Goal: Task Accomplishment & Management: Use online tool/utility

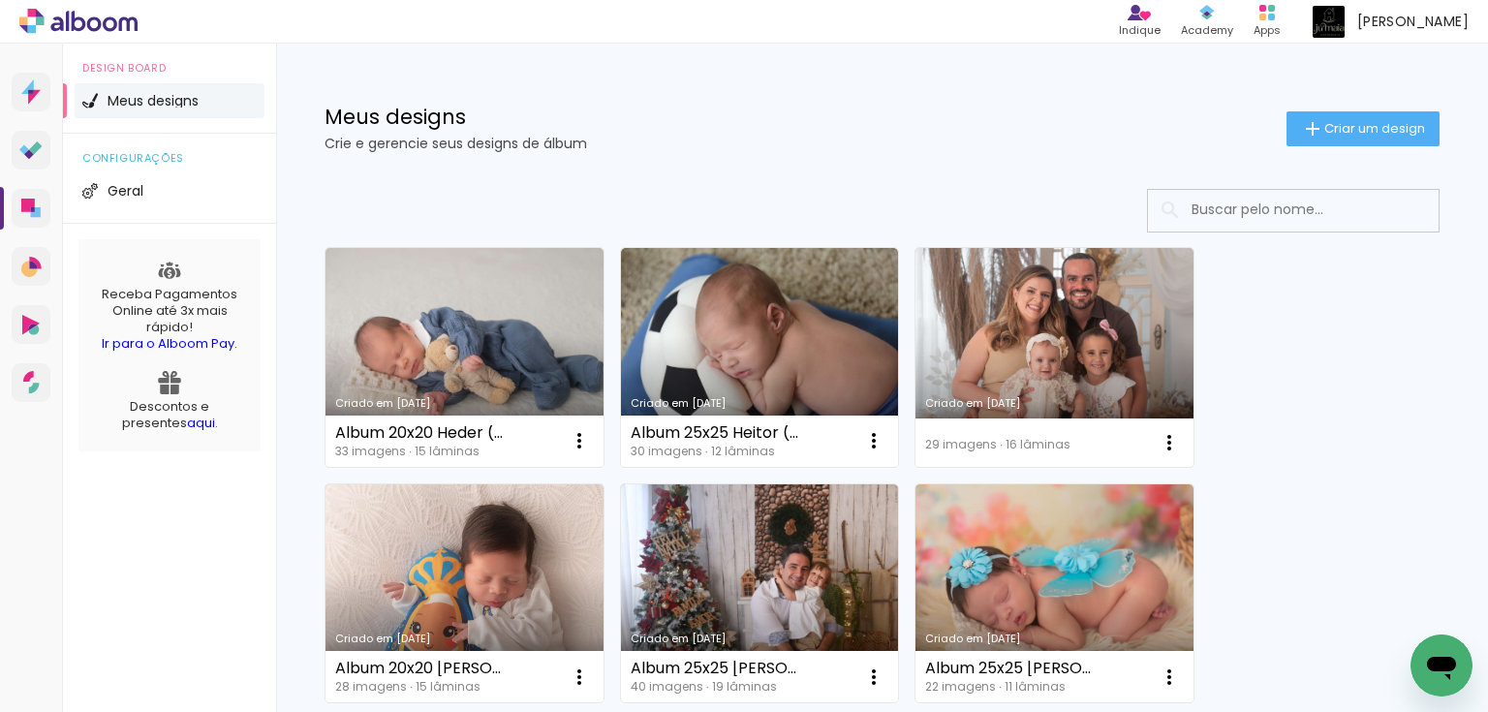
scroll to position [155, 0]
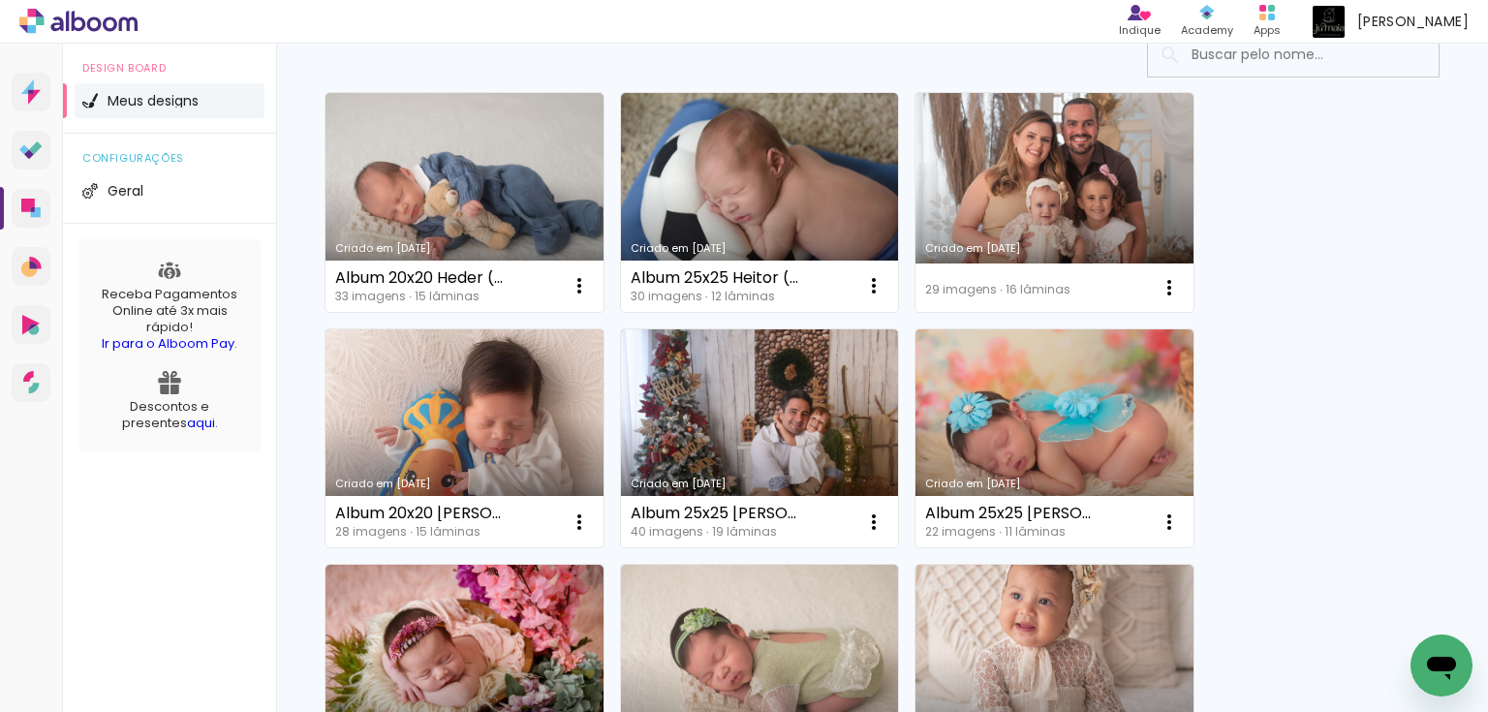
click at [461, 439] on link "Criado em [DATE]" at bounding box center [465, 438] width 278 height 219
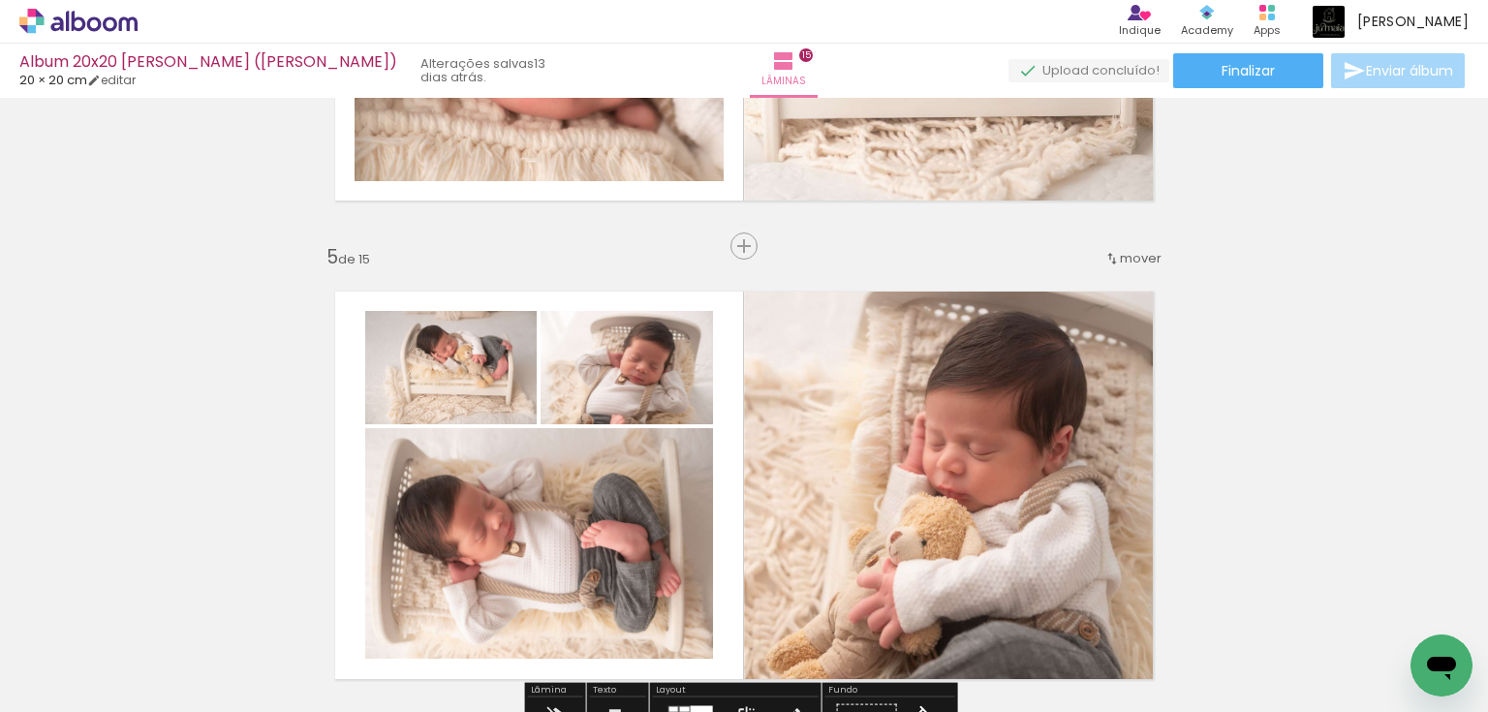
scroll to position [1783, 0]
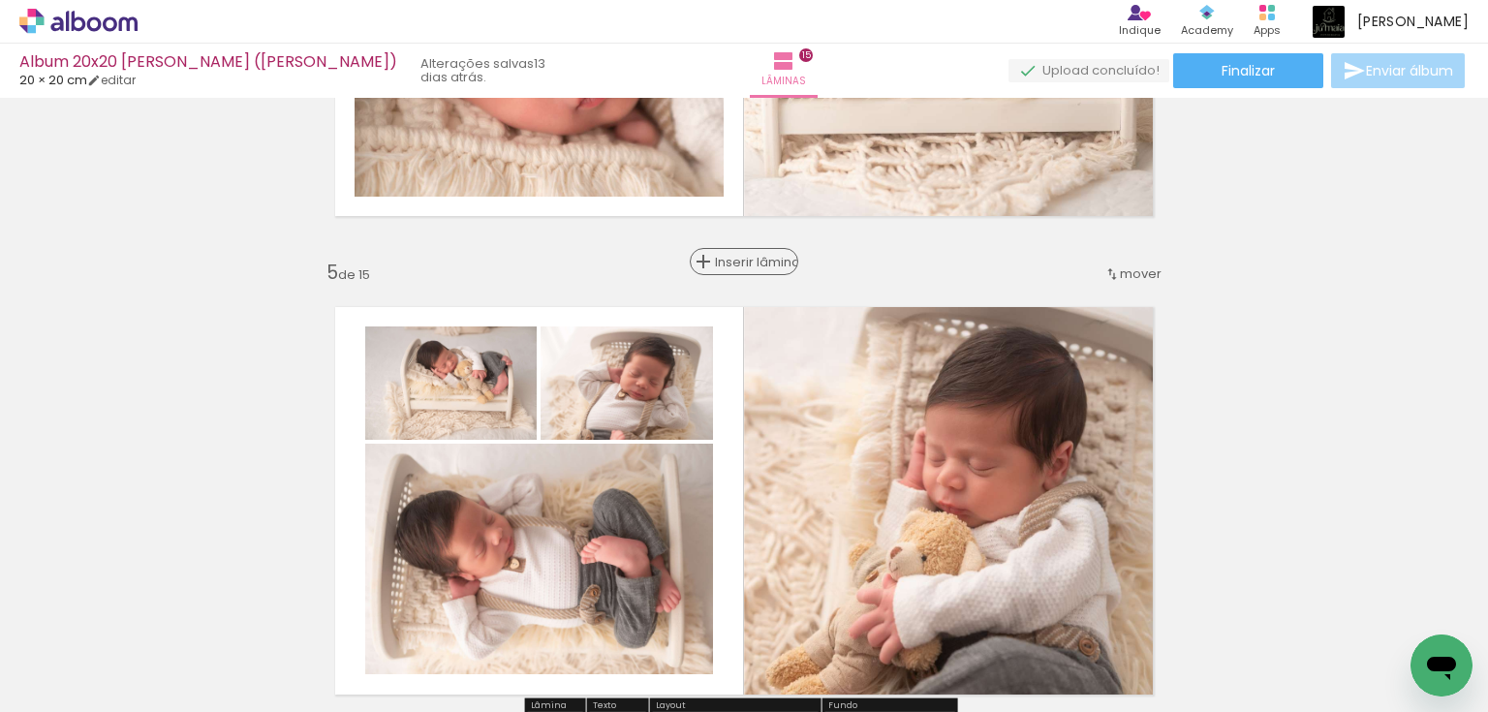
click at [735, 264] on span "Inserir lâmina" at bounding box center [753, 262] width 76 height 13
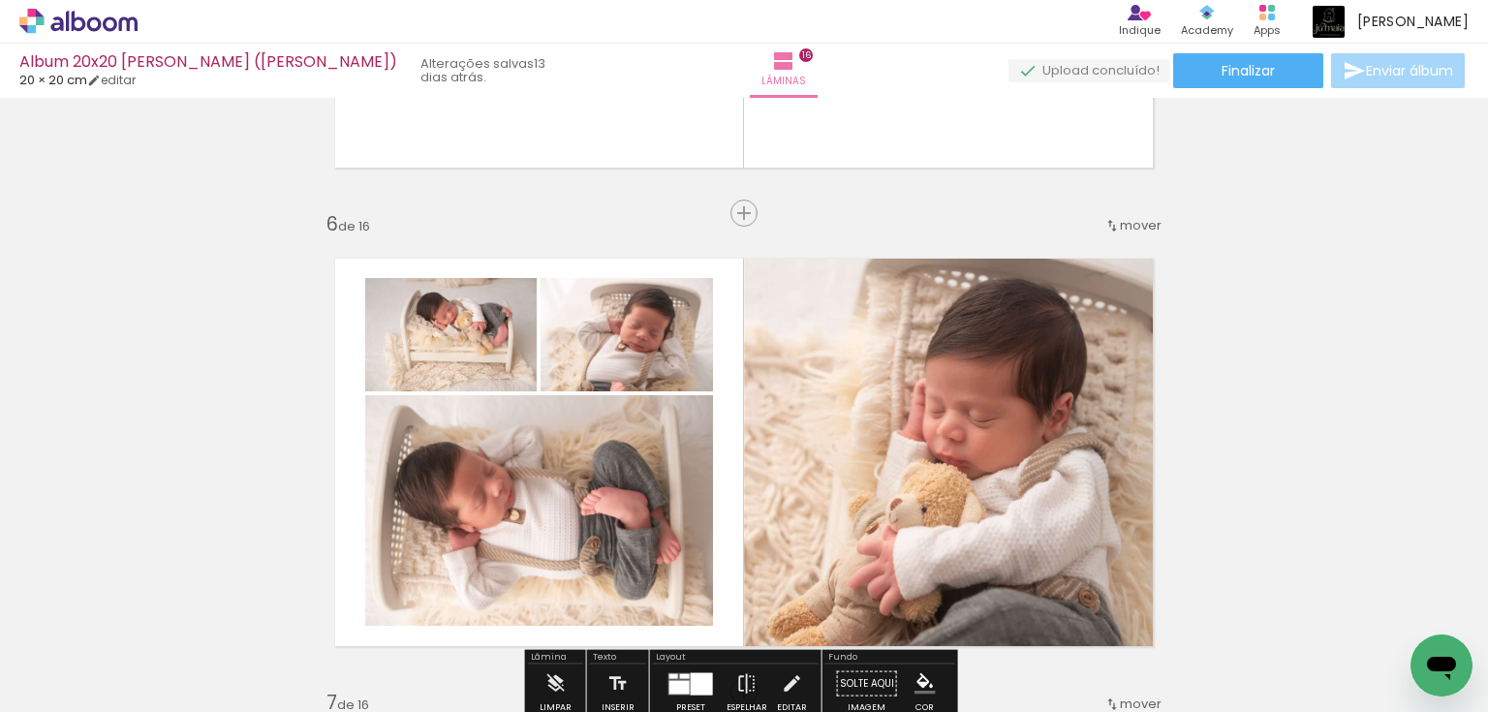
scroll to position [2248, 0]
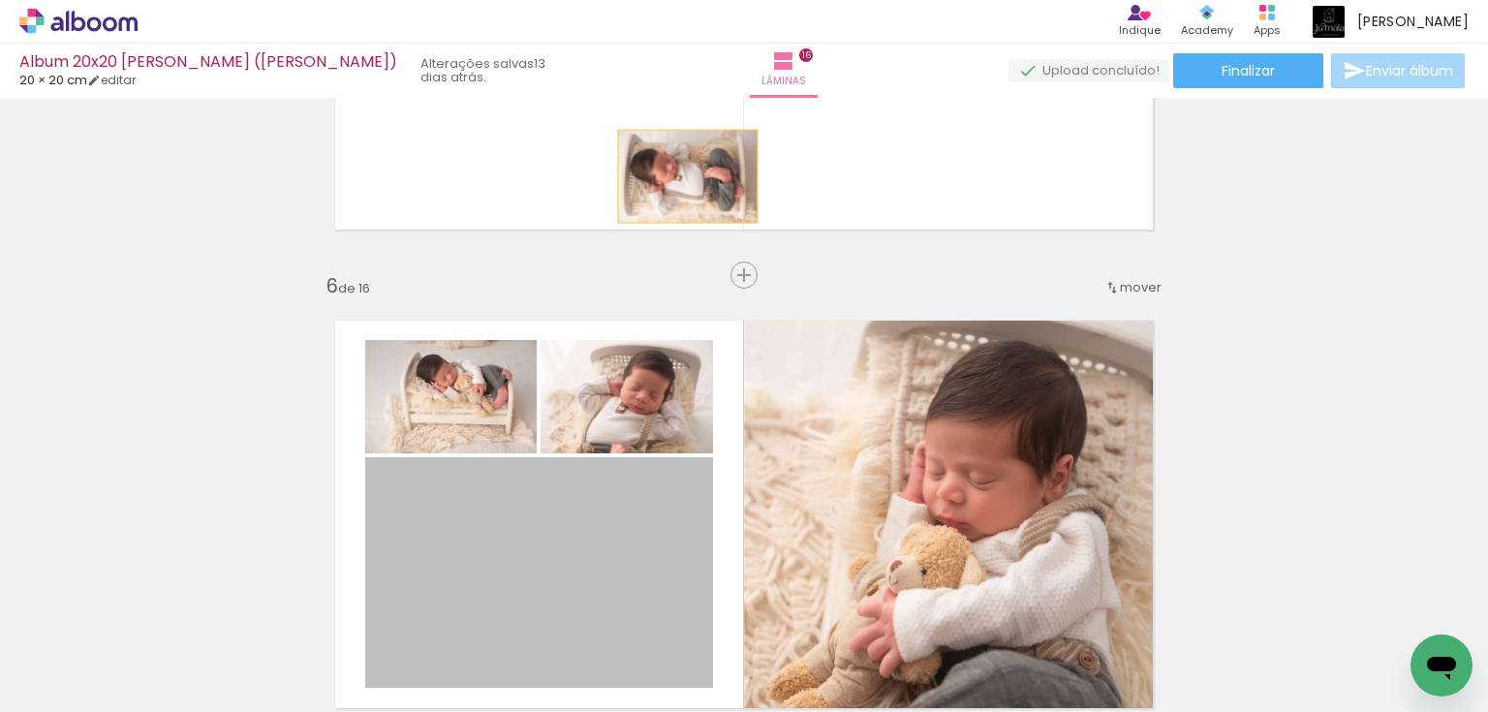
drag, startPoint x: 639, startPoint y: 514, endPoint x: 682, endPoint y: 176, distance: 340.8
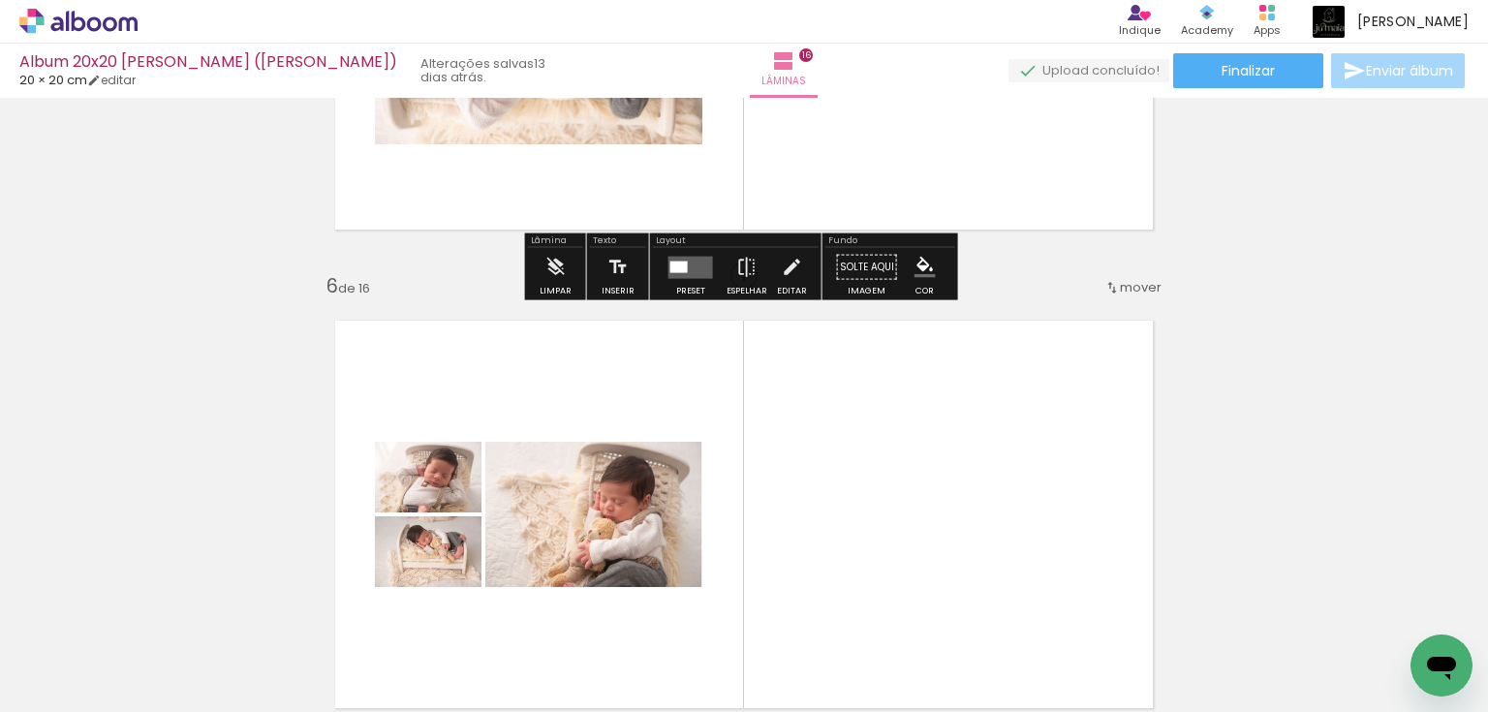
click at [683, 271] on quentale-layouter at bounding box center [690, 267] width 45 height 22
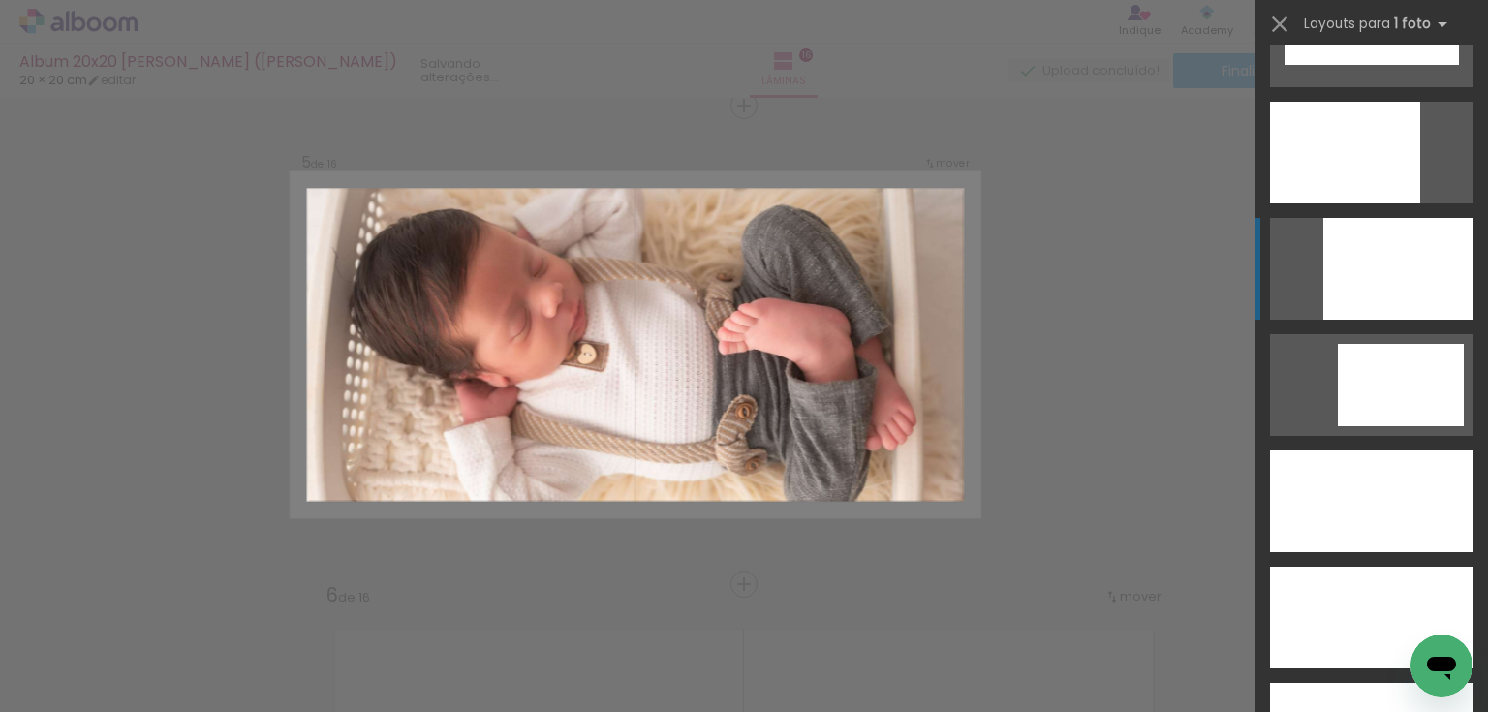
scroll to position [5193, 0]
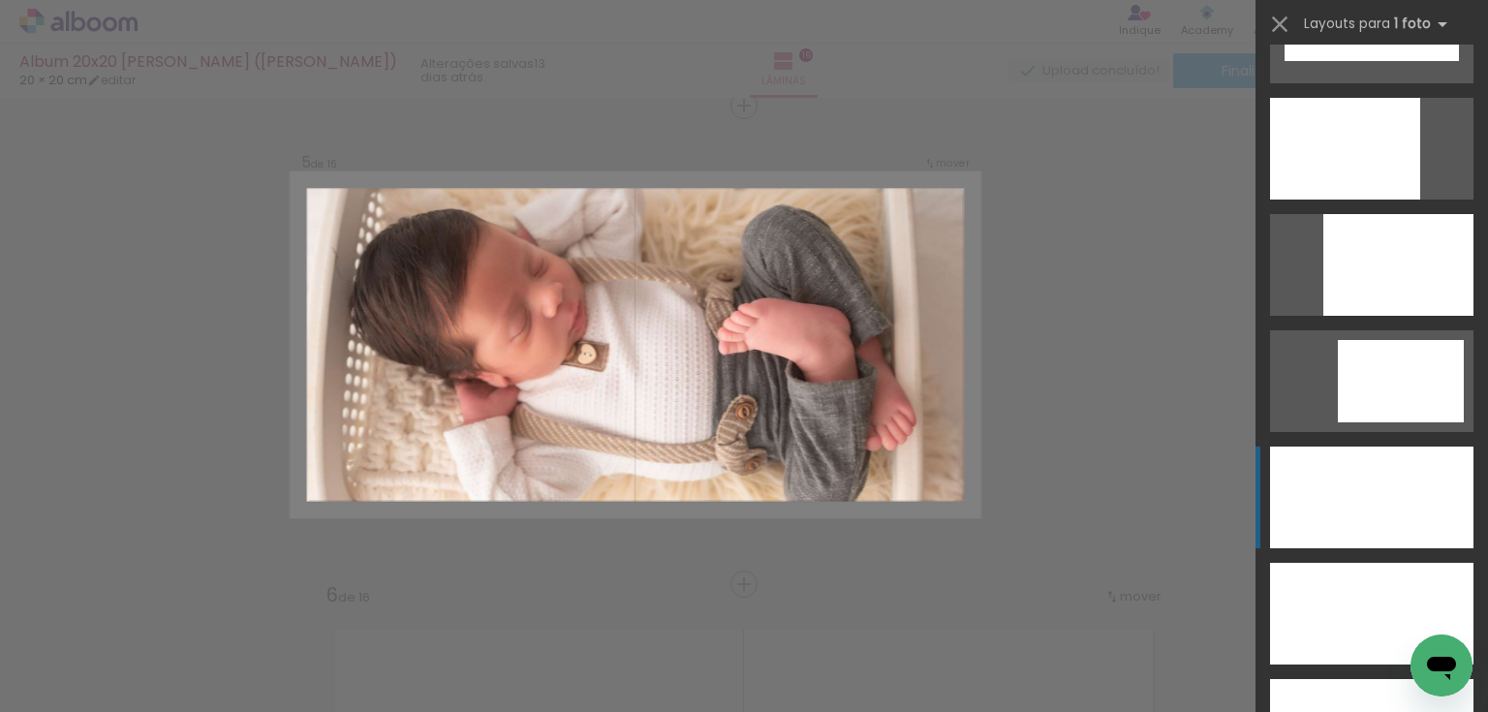
click at [1373, 508] on div at bounding box center [1371, 498] width 203 height 102
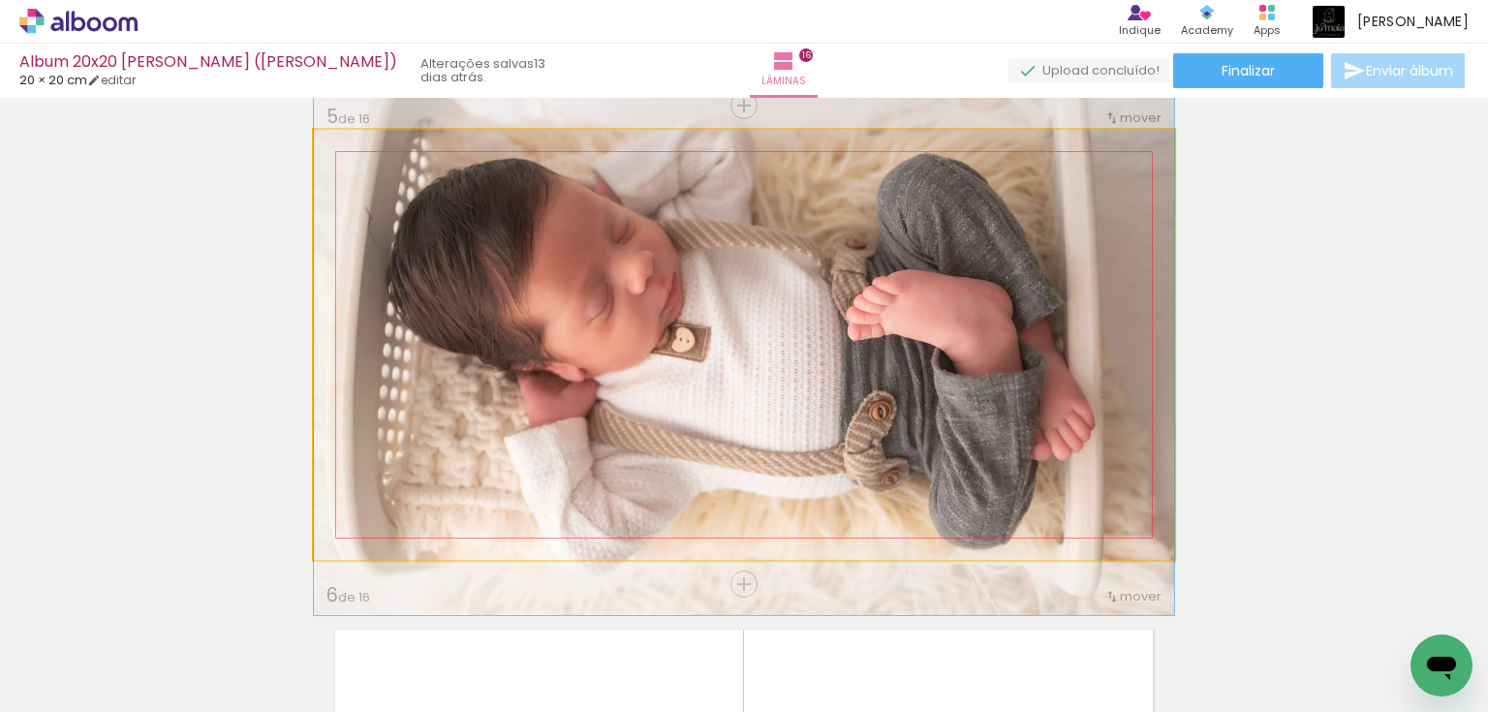
drag, startPoint x: 988, startPoint y: 451, endPoint x: 994, endPoint y: 434, distance: 17.5
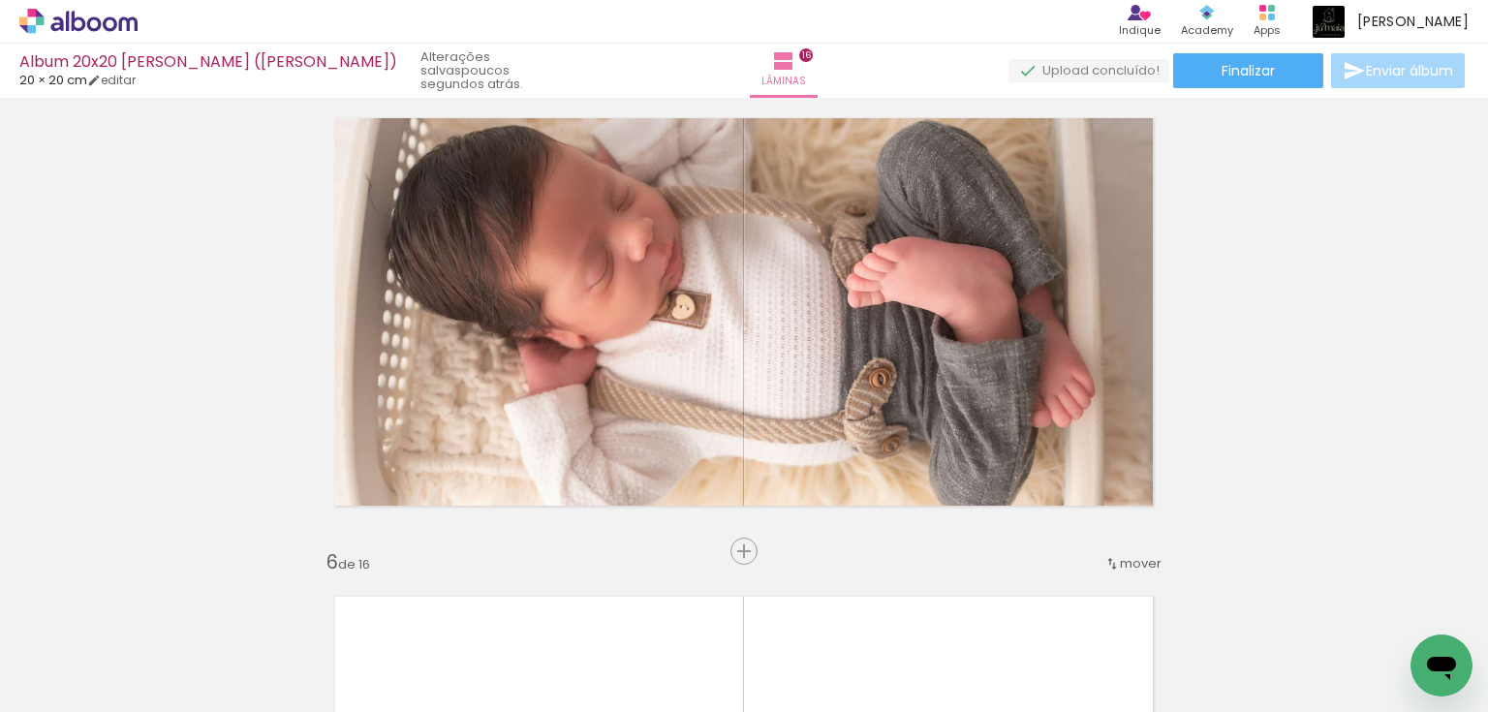
scroll to position [2016, 0]
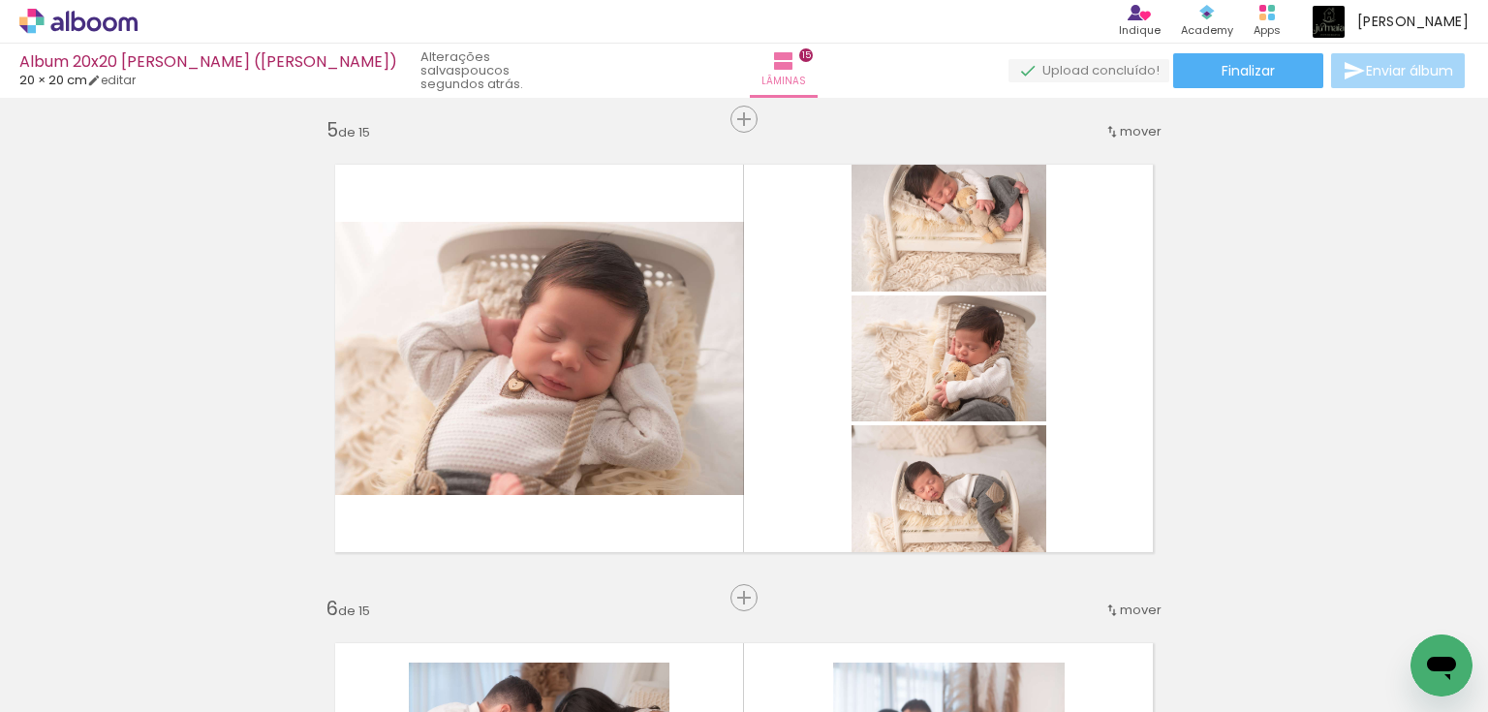
scroll to position [0, 407]
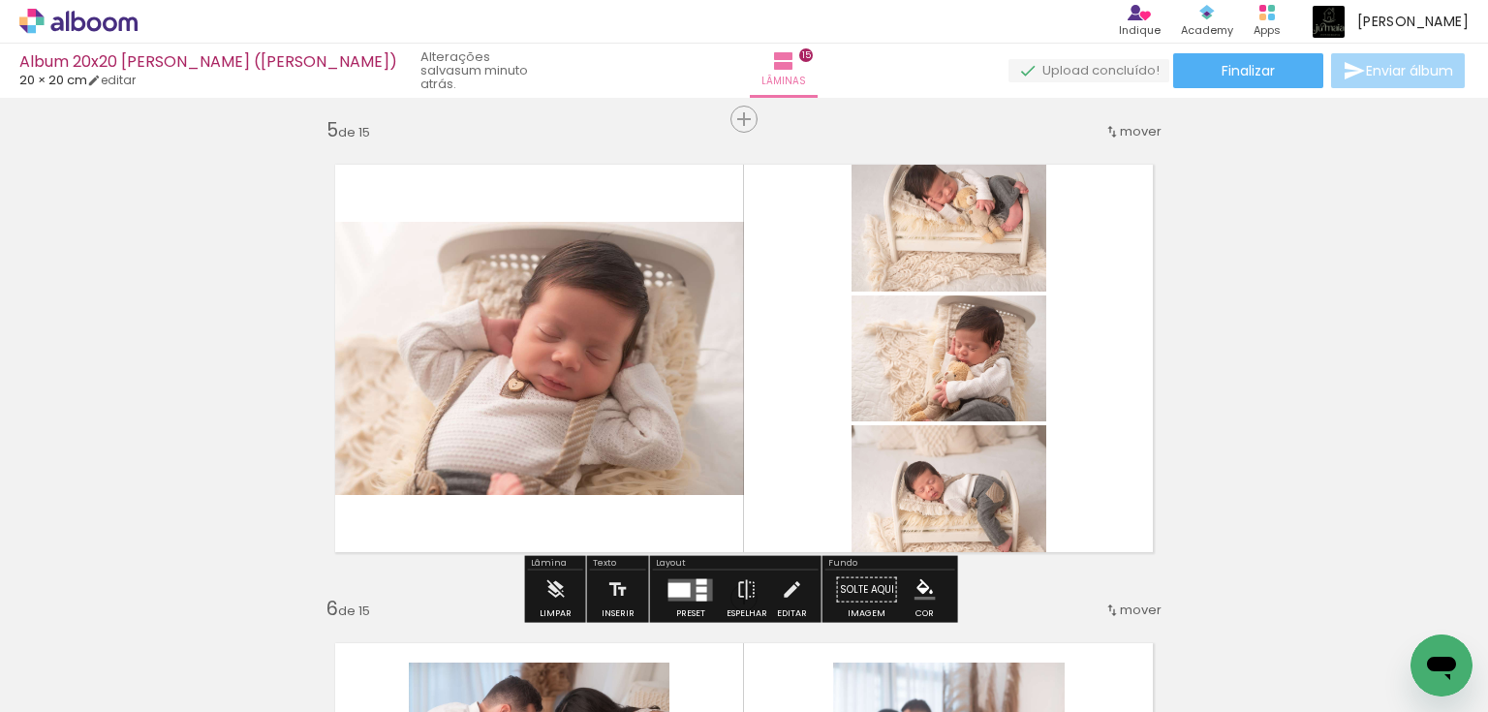
click at [684, 582] on div at bounding box center [679, 589] width 22 height 15
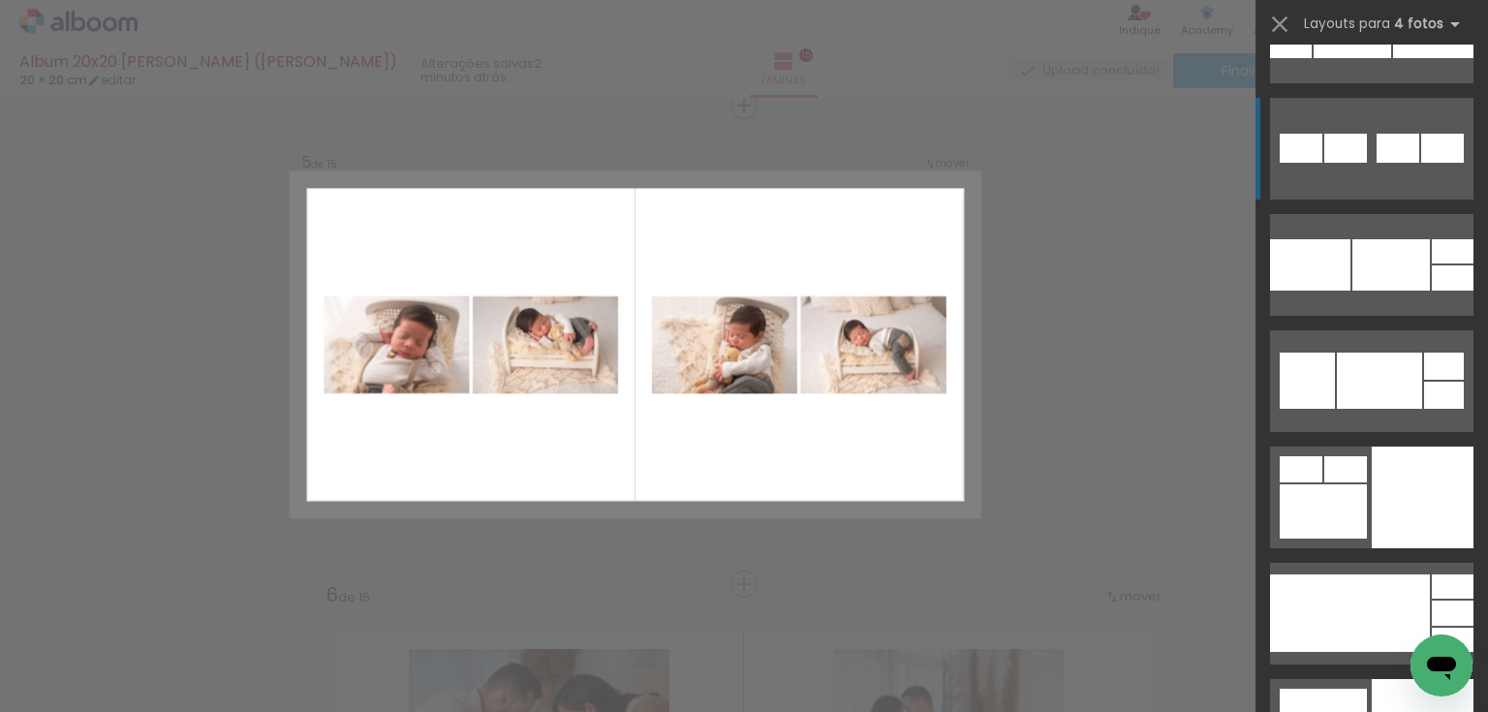
scroll to position [8836, 0]
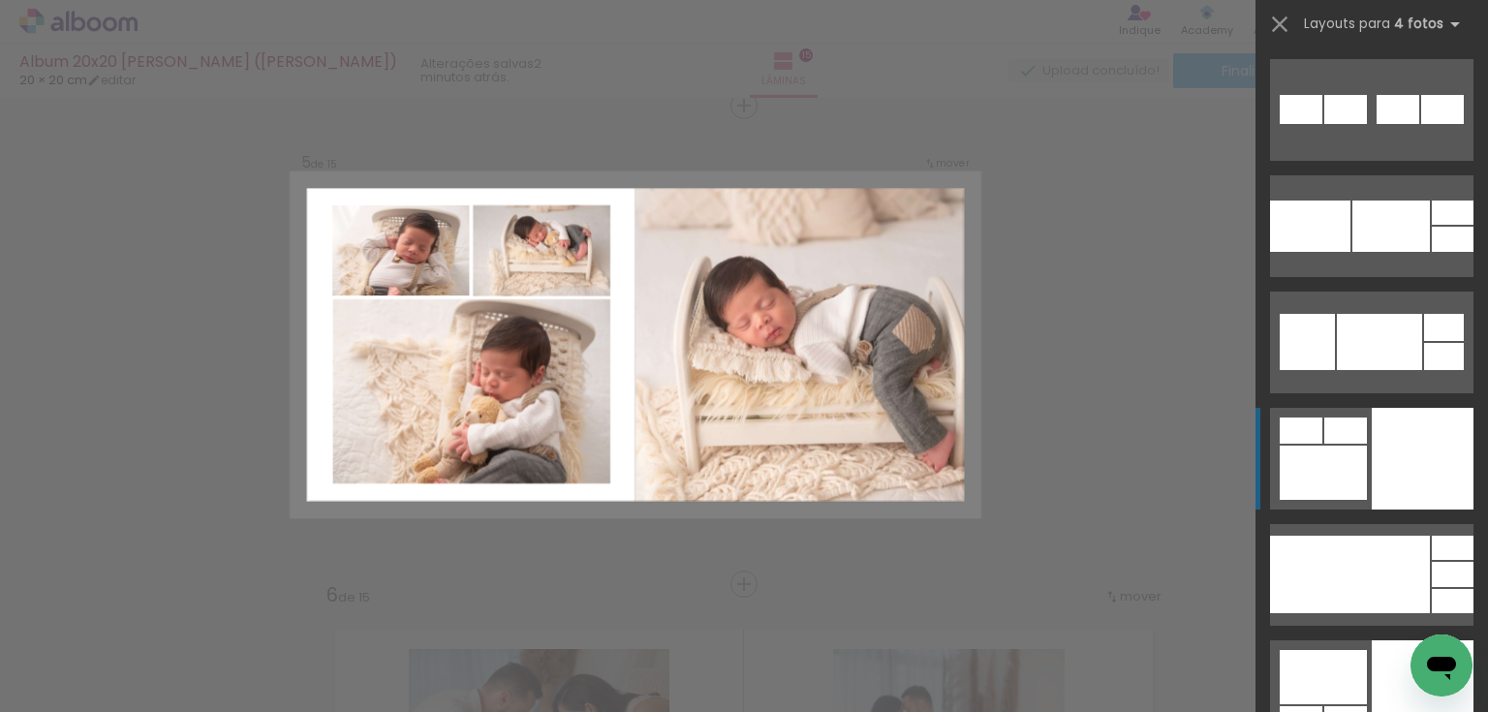
click at [1406, 455] on div at bounding box center [1423, 459] width 102 height 102
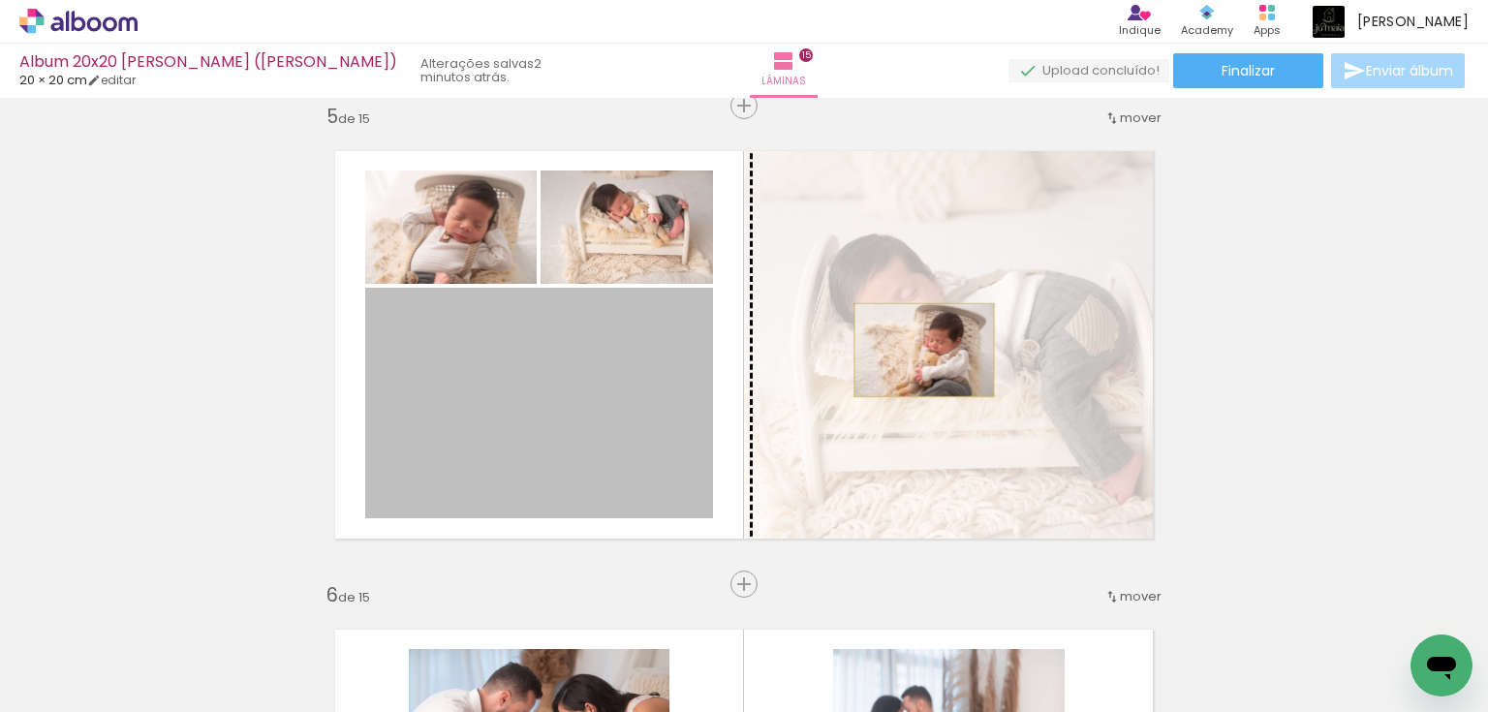
drag, startPoint x: 577, startPoint y: 434, endPoint x: 918, endPoint y: 350, distance: 351.3
click at [0, 0] on slot at bounding box center [0, 0] width 0 height 0
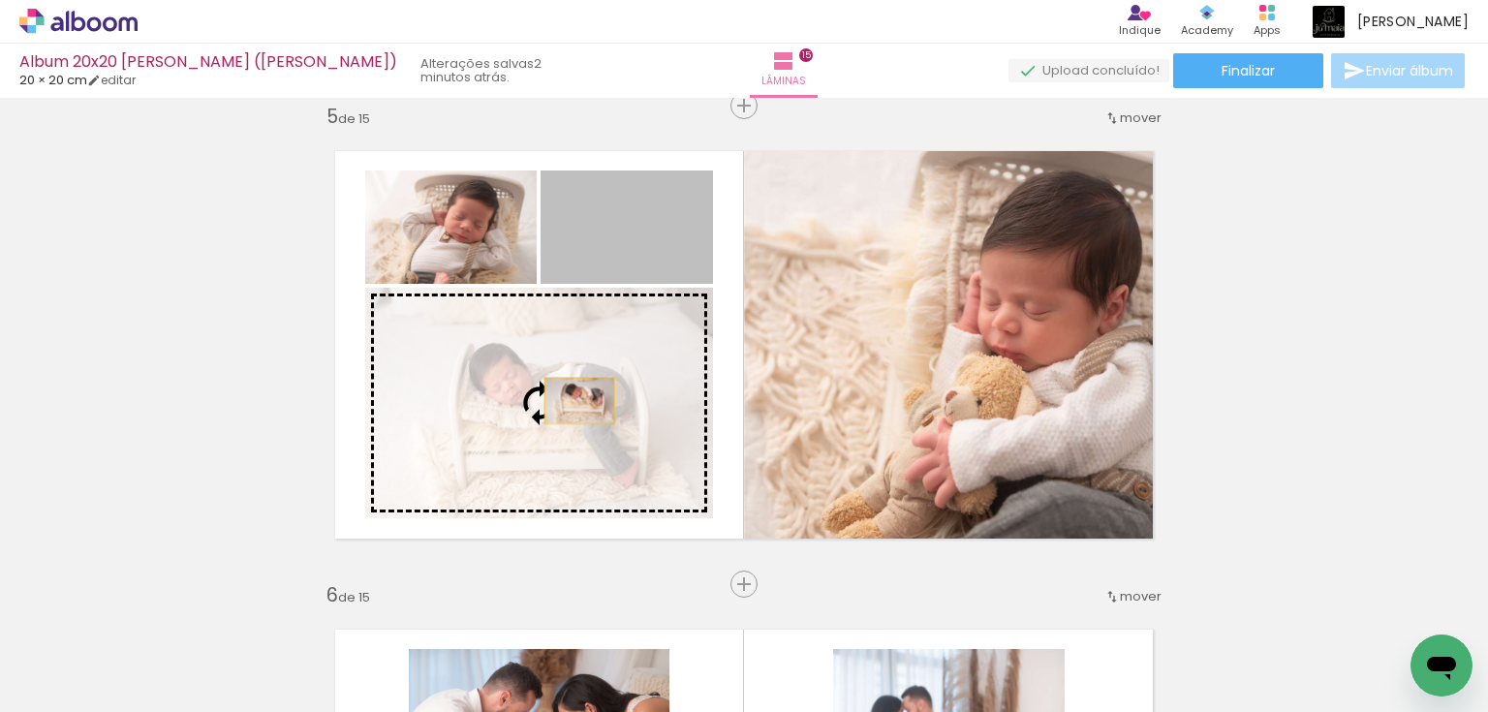
drag, startPoint x: 624, startPoint y: 229, endPoint x: 574, endPoint y: 400, distance: 178.7
click at [0, 0] on slot at bounding box center [0, 0] width 0 height 0
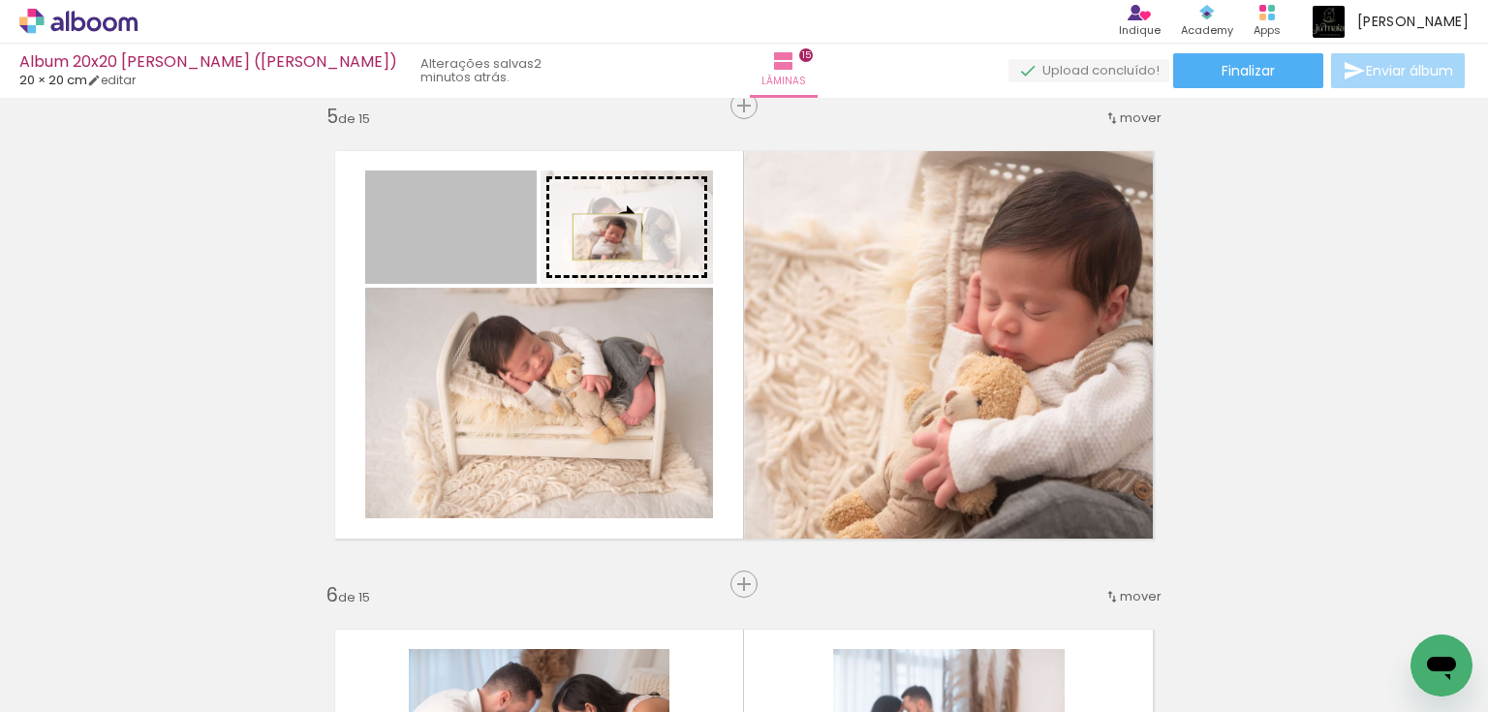
drag, startPoint x: 506, startPoint y: 253, endPoint x: 602, endPoint y: 236, distance: 97.3
click at [0, 0] on slot at bounding box center [0, 0] width 0 height 0
click at [602, 236] on quentale-photo at bounding box center [627, 227] width 172 height 113
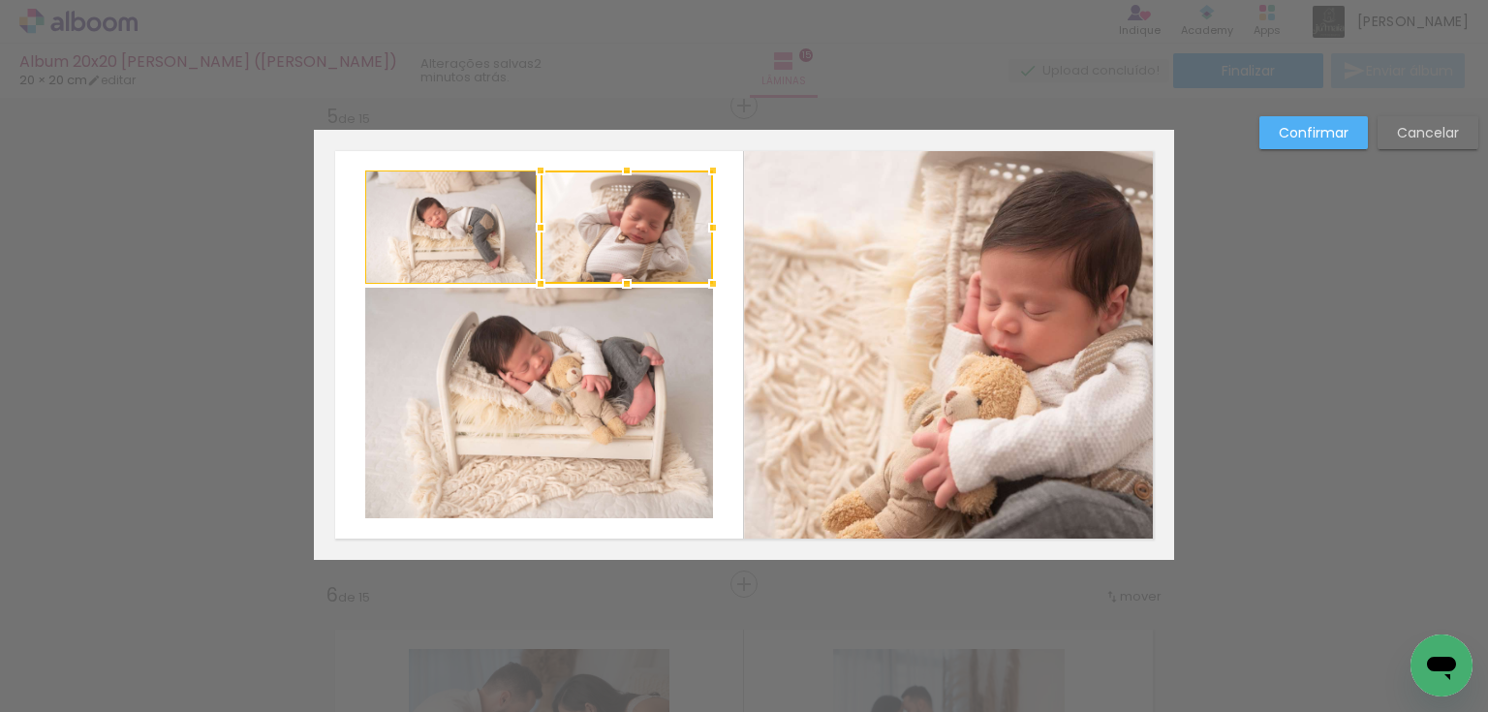
click at [1388, 129] on paper-button "Cancelar" at bounding box center [1428, 132] width 101 height 33
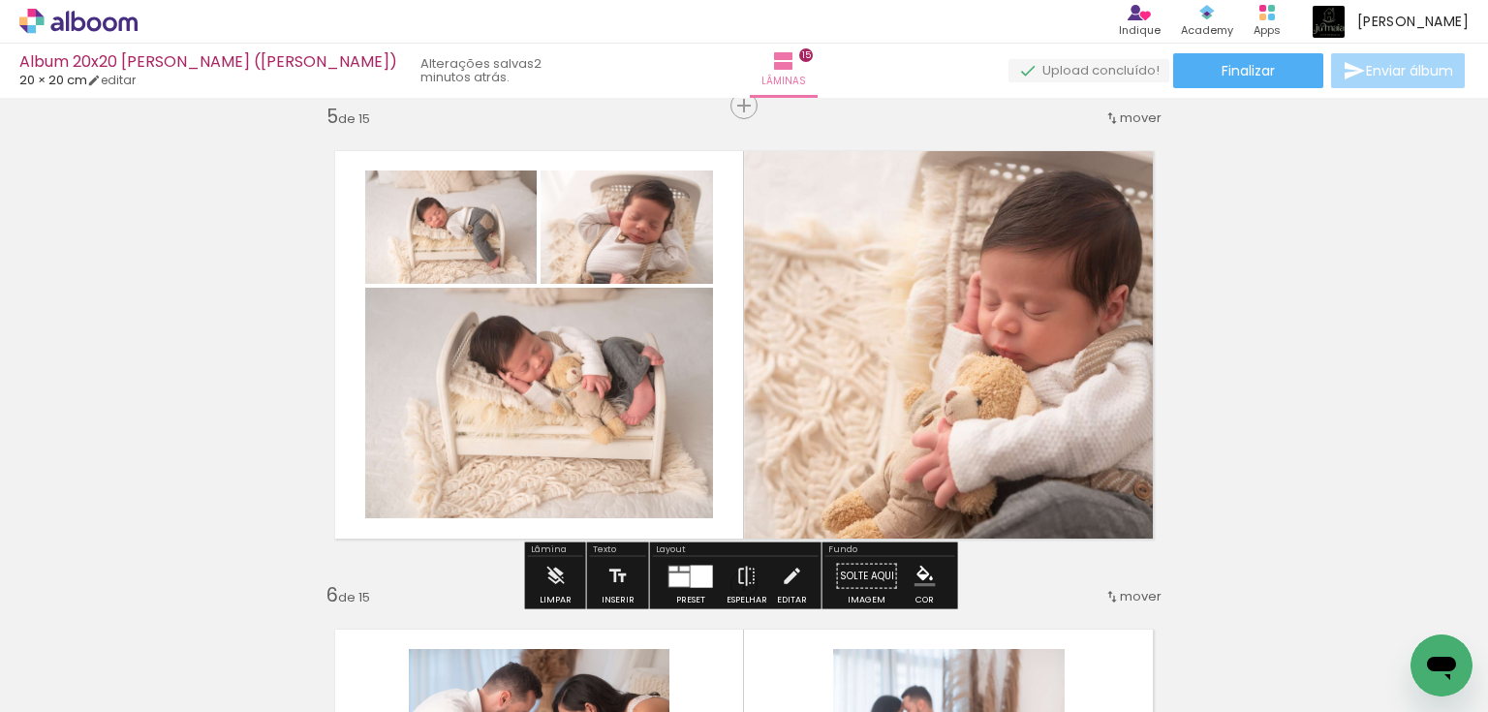
click at [450, 245] on quentale-photo at bounding box center [450, 227] width 171 height 113
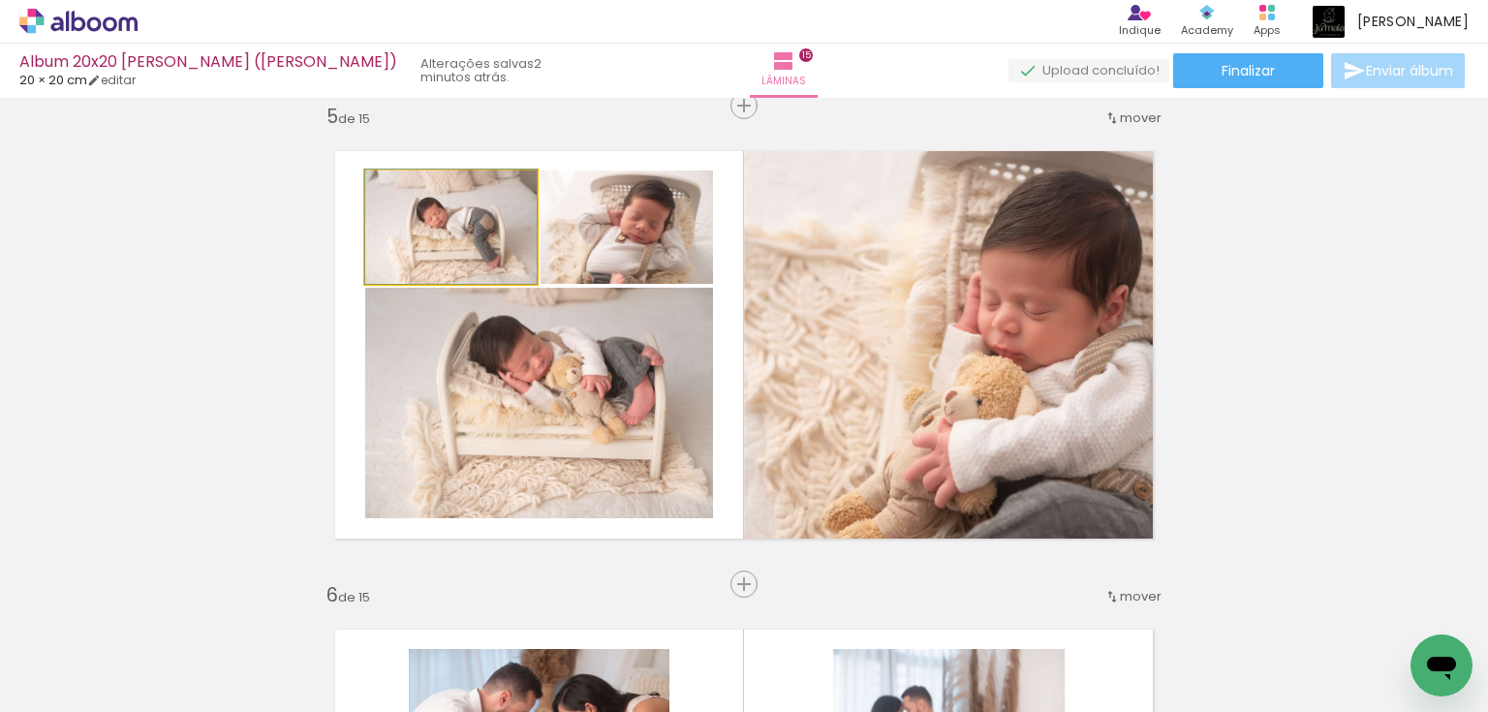
click at [449, 244] on quentale-photo at bounding box center [450, 227] width 171 height 113
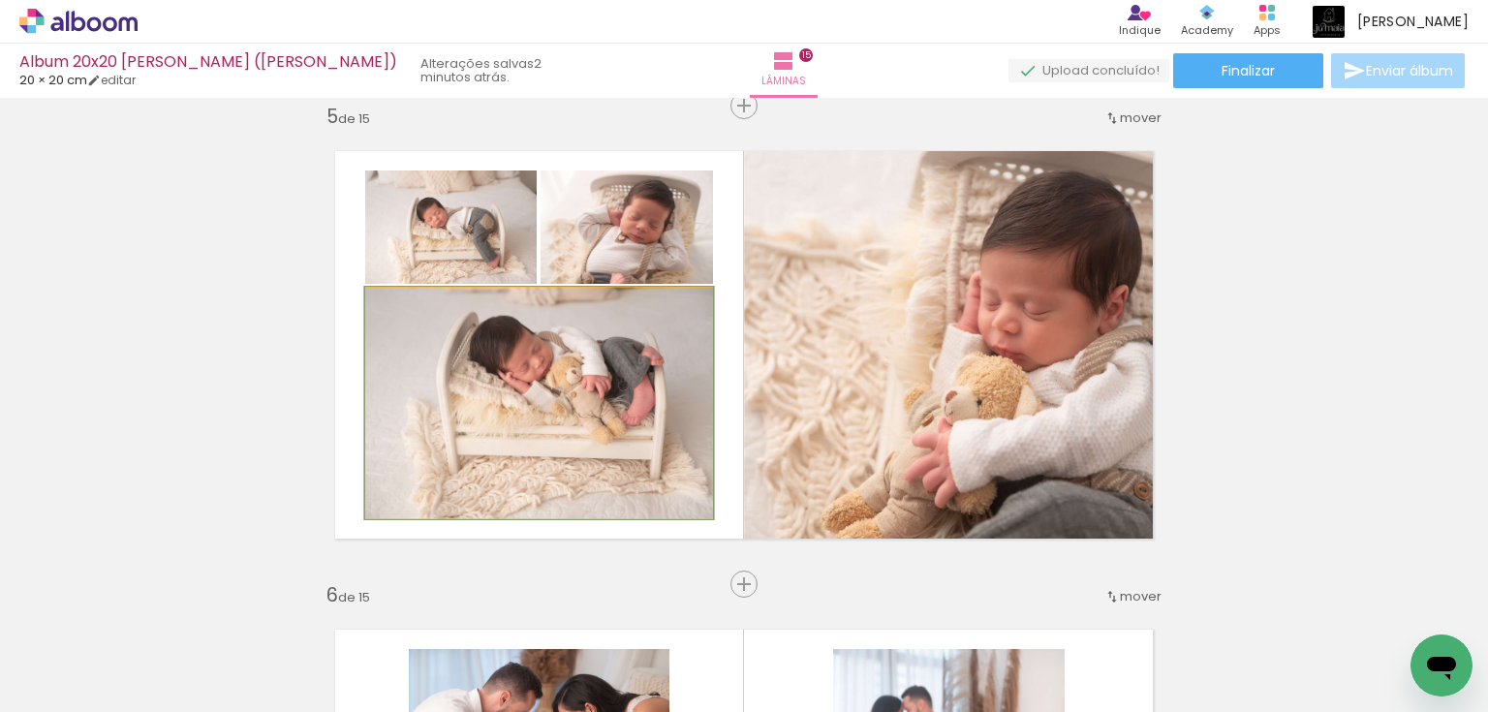
drag, startPoint x: 578, startPoint y: 413, endPoint x: 575, endPoint y: 422, distance: 10.4
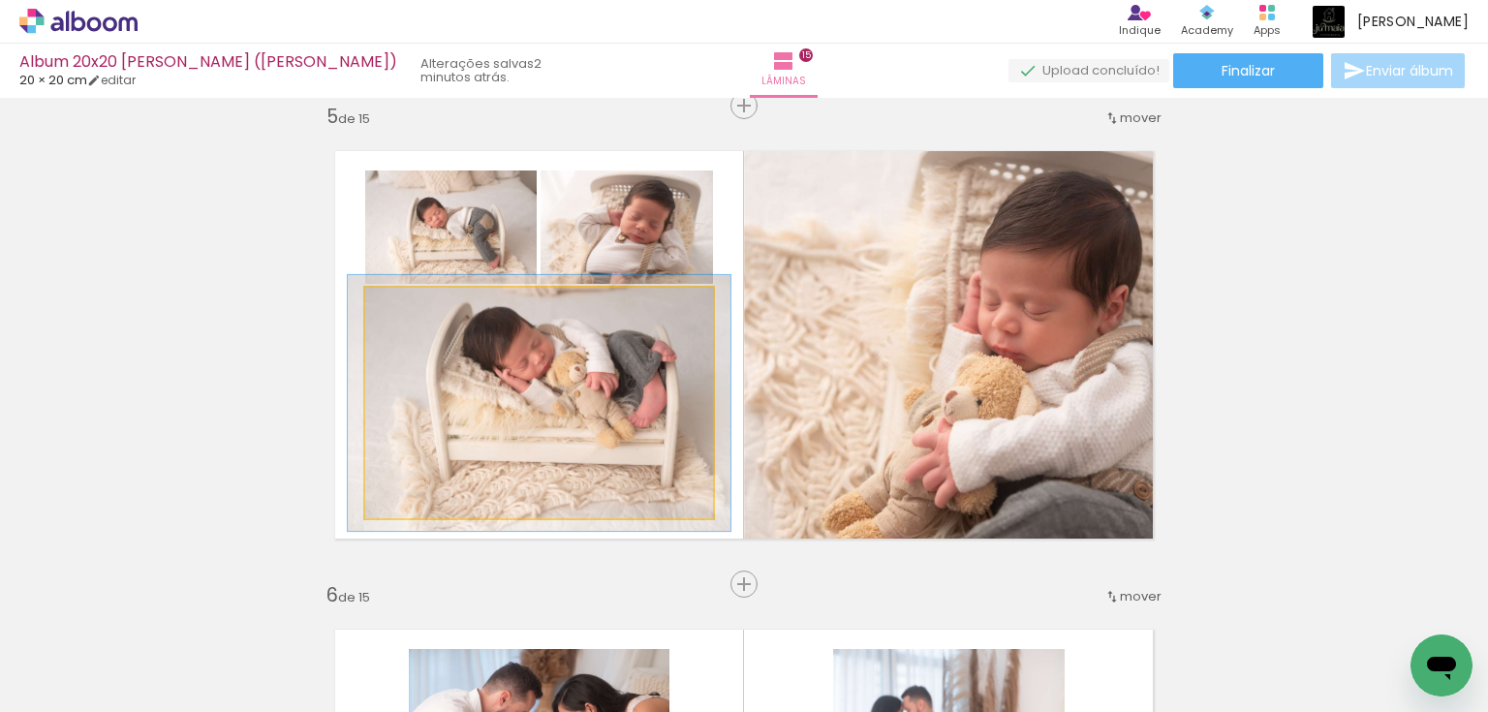
click at [412, 306] on div at bounding box center [417, 307] width 17 height 17
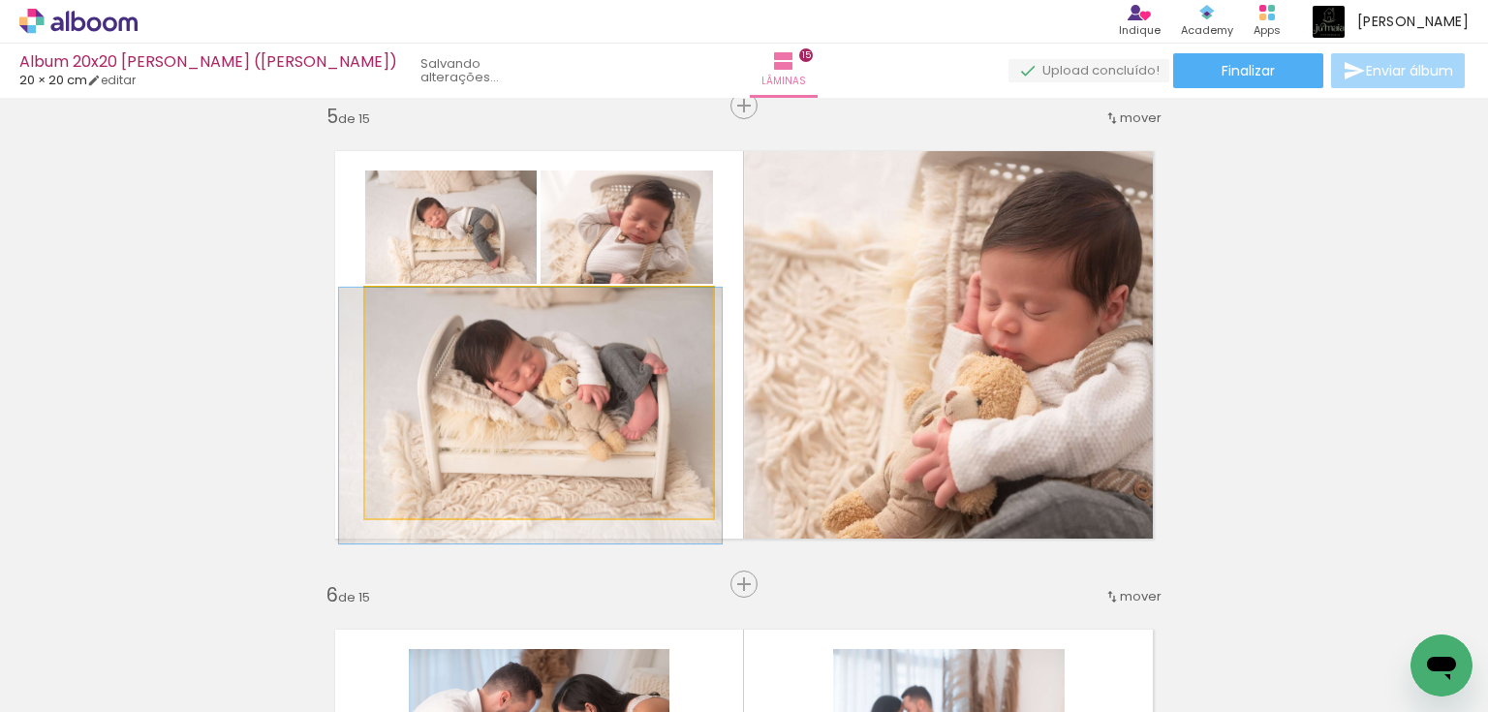
drag, startPoint x: 538, startPoint y: 399, endPoint x: 529, endPoint y: 446, distance: 47.3
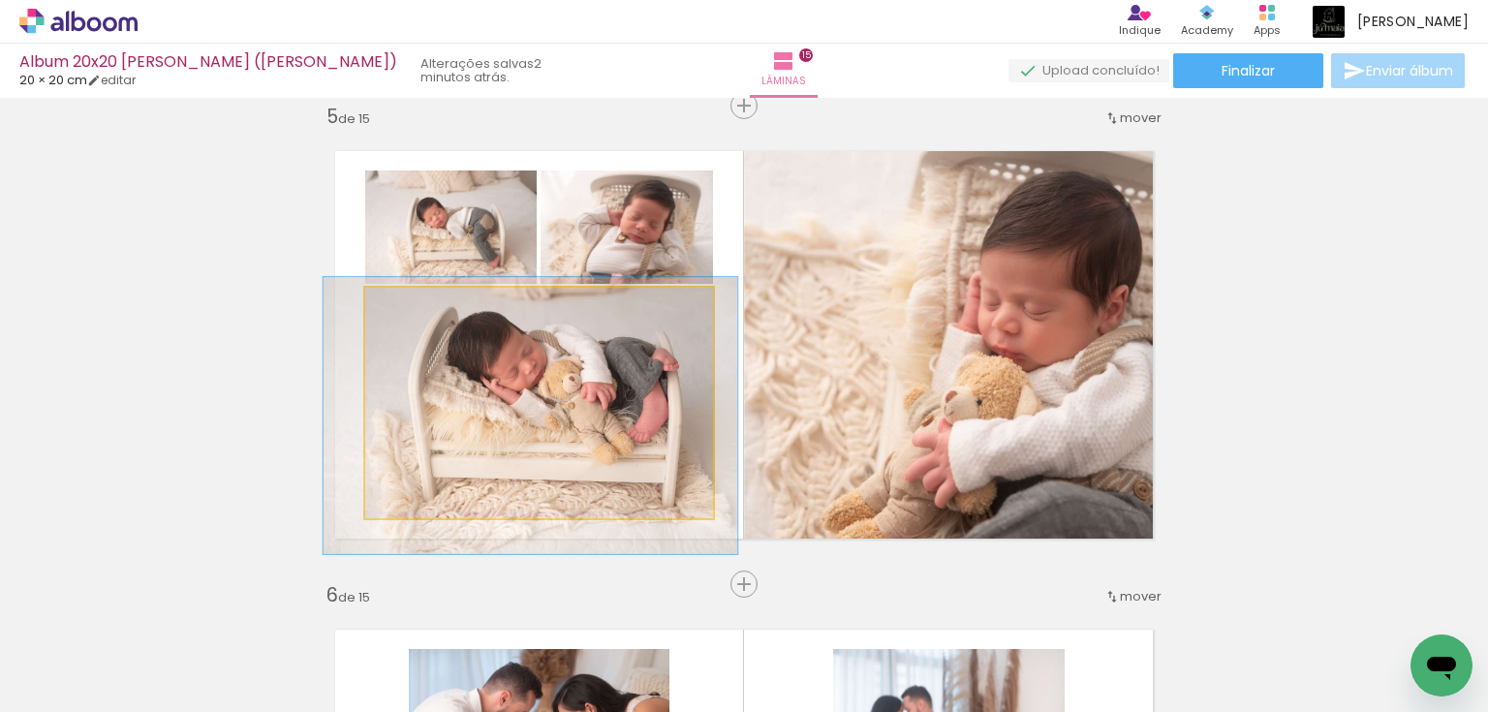
type paper-slider "119"
click at [419, 315] on div at bounding box center [425, 307] width 17 height 17
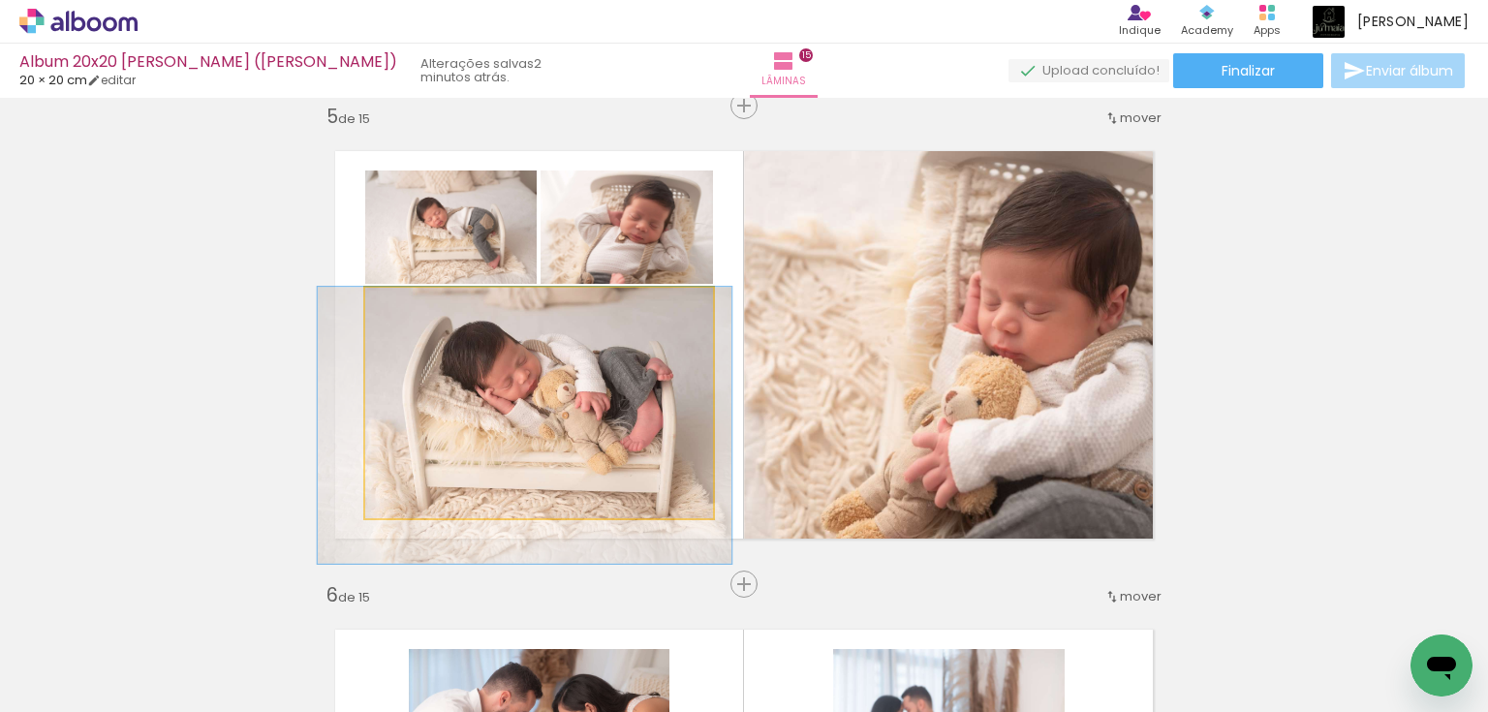
drag, startPoint x: 536, startPoint y: 420, endPoint x: 530, endPoint y: 455, distance: 35.4
click at [530, 455] on quentale-photo at bounding box center [539, 403] width 348 height 231
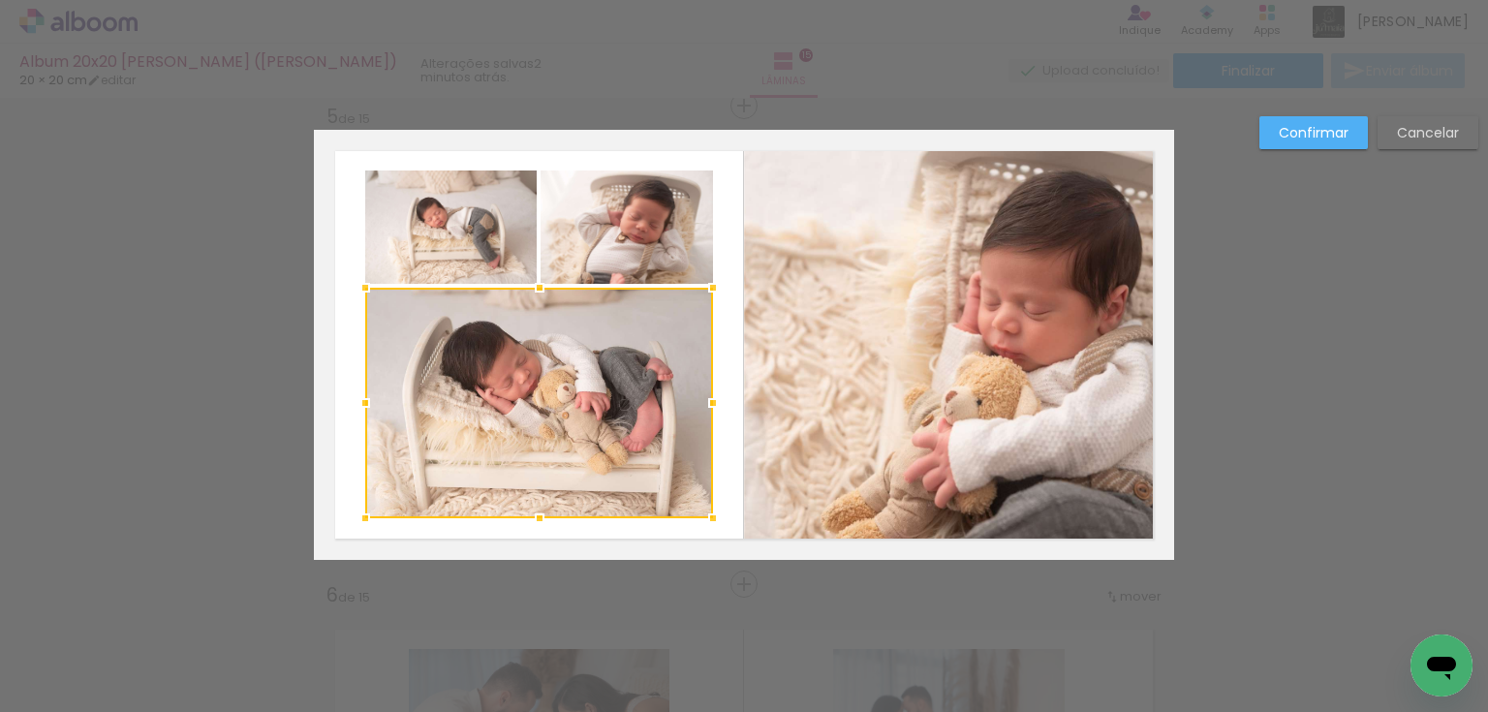
click at [0, 0] on slot "Cancelar" at bounding box center [0, 0] width 0 height 0
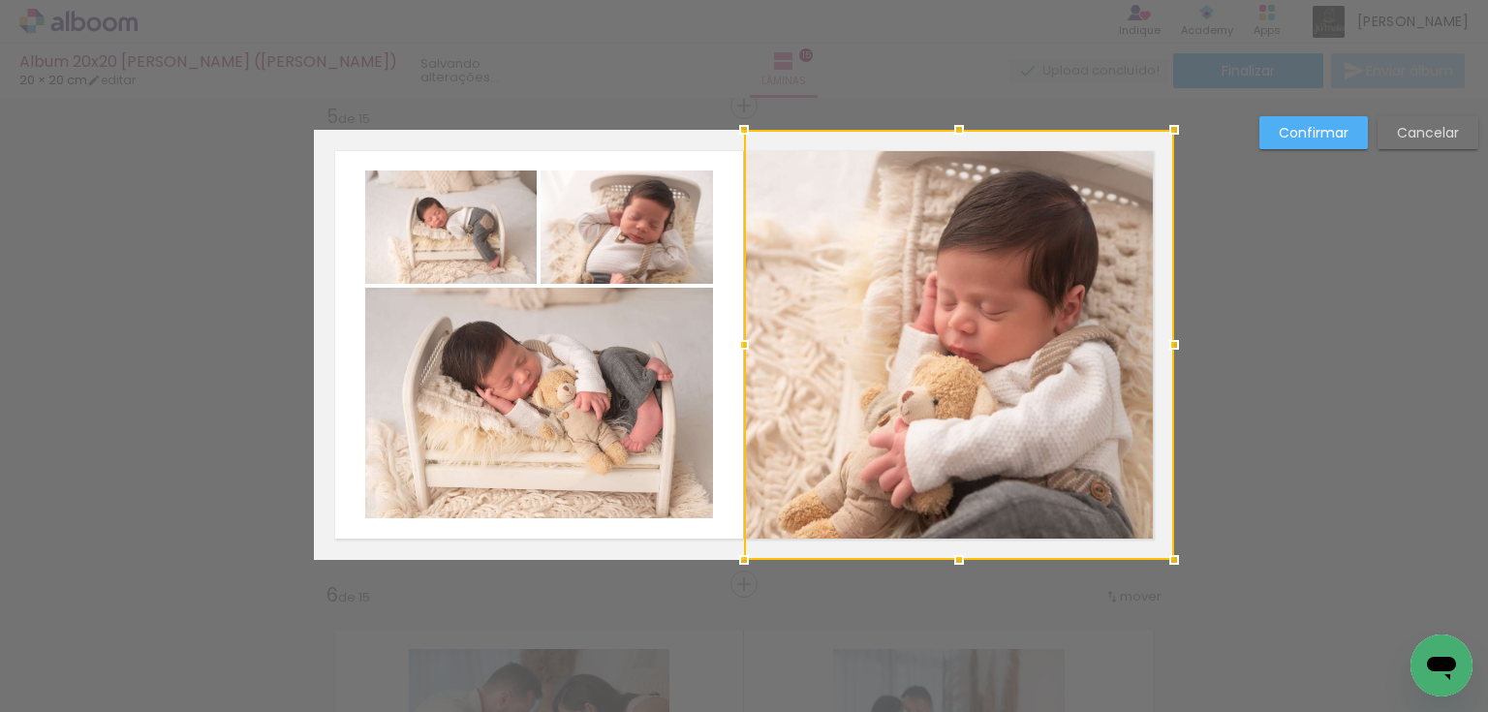
scroll to position [0, 407]
click at [0, 0] on slot "Cancelar" at bounding box center [0, 0] width 0 height 0
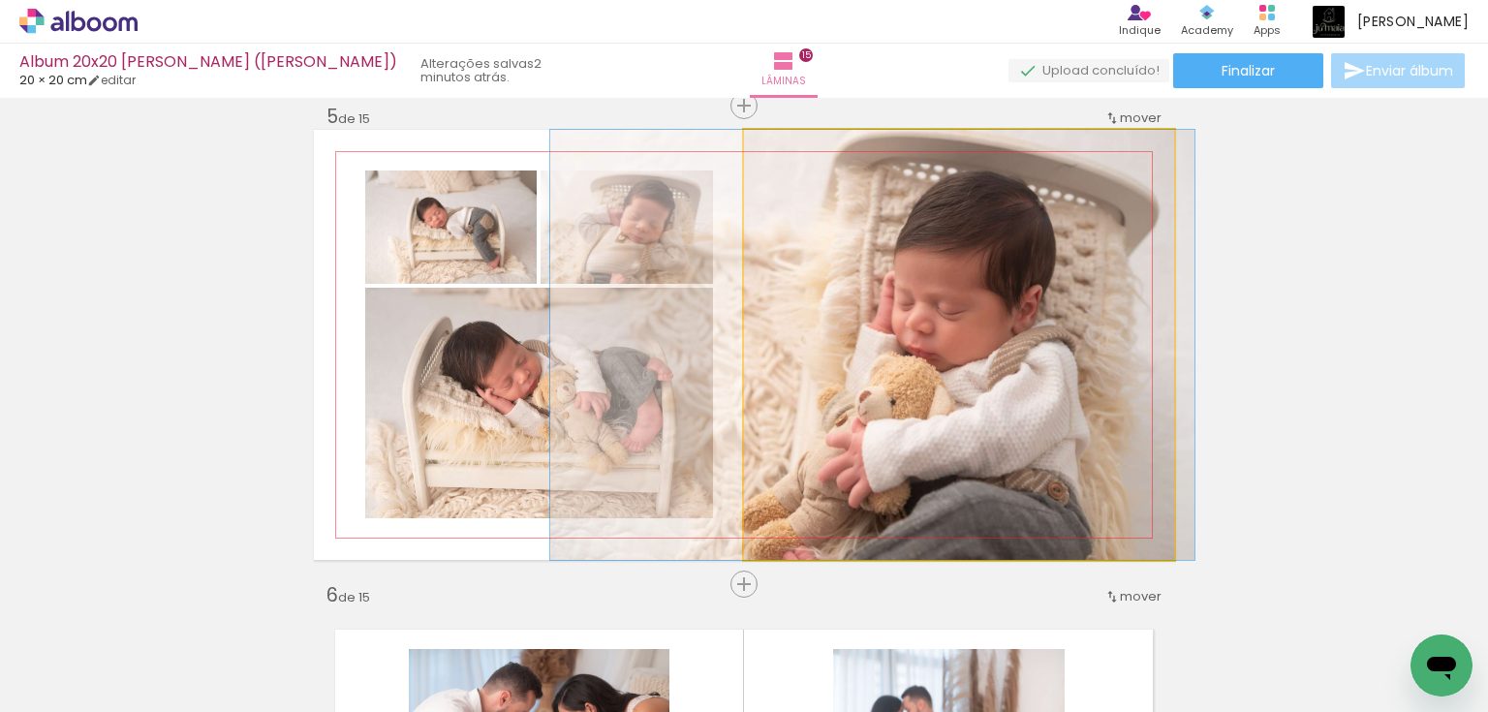
drag, startPoint x: 1046, startPoint y: 311, endPoint x: 960, endPoint y: 320, distance: 86.7
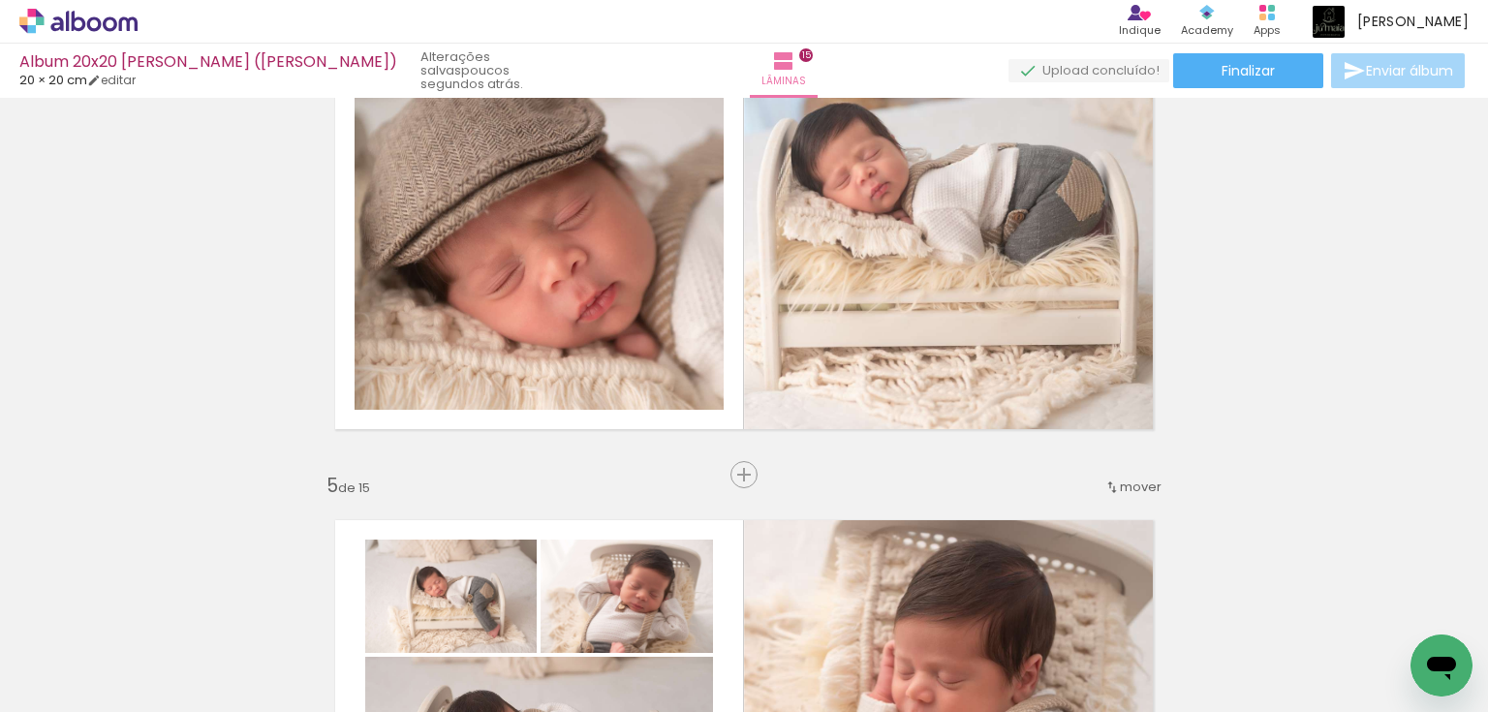
scroll to position [1551, 0]
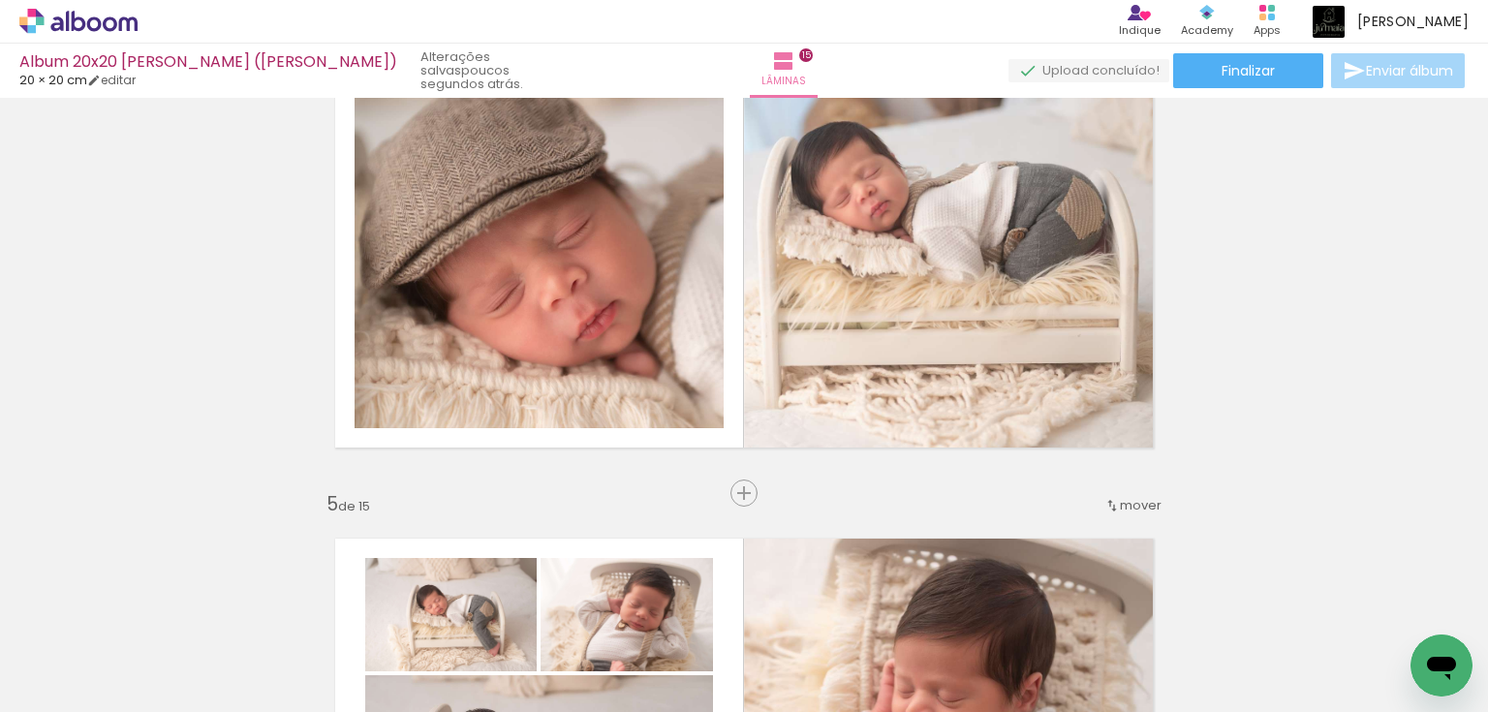
click at [1130, 510] on span "mover" at bounding box center [1141, 505] width 42 height 18
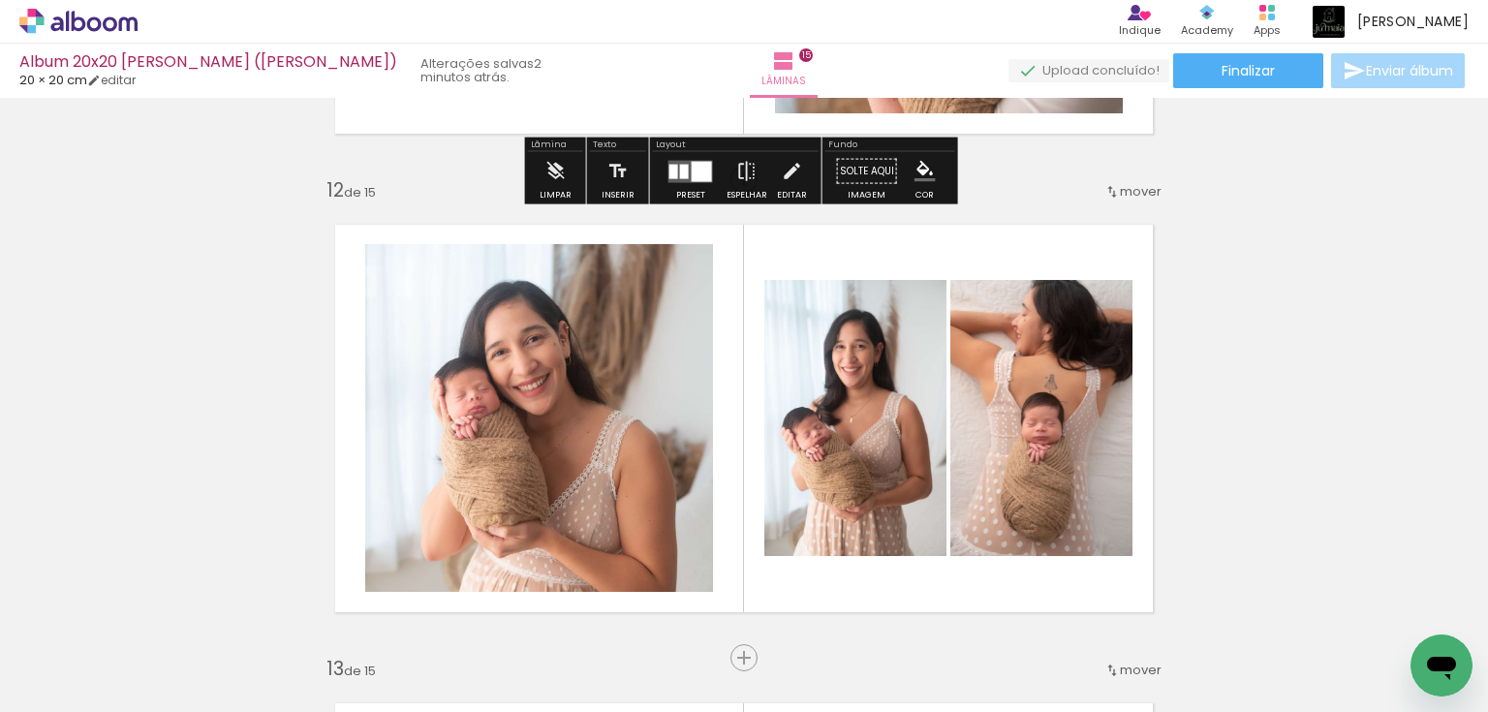
scroll to position [5271, 0]
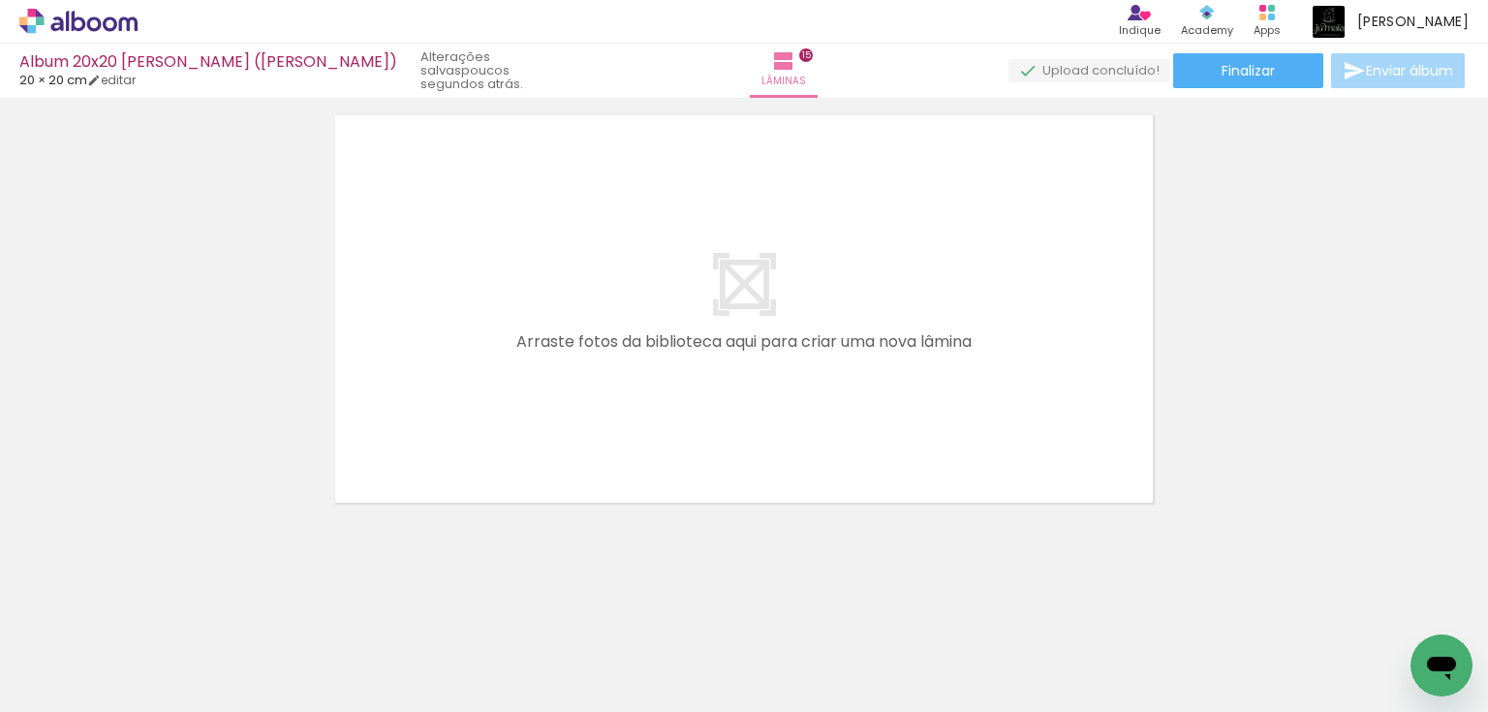
scroll to position [6697, 0]
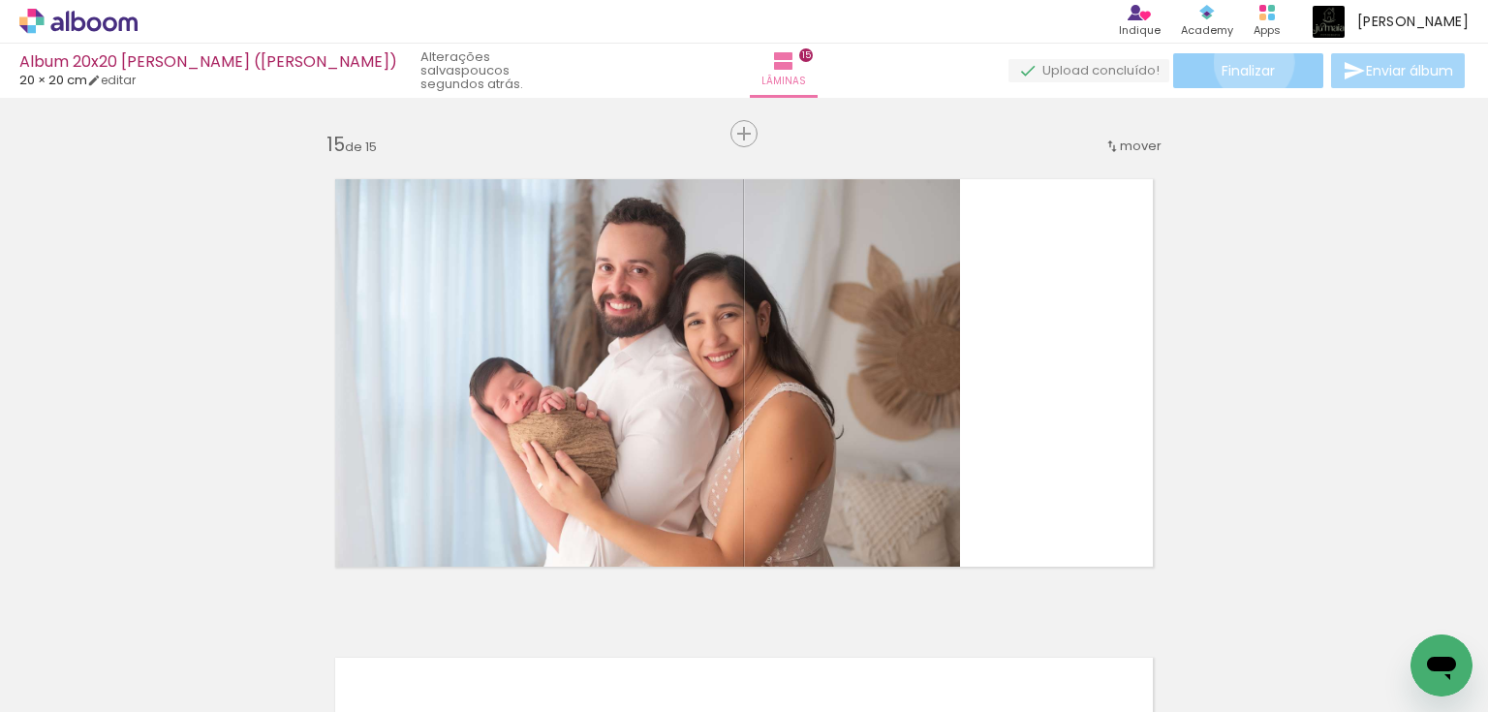
click at [1247, 64] on span "Finalizar" at bounding box center [1248, 71] width 53 height 14
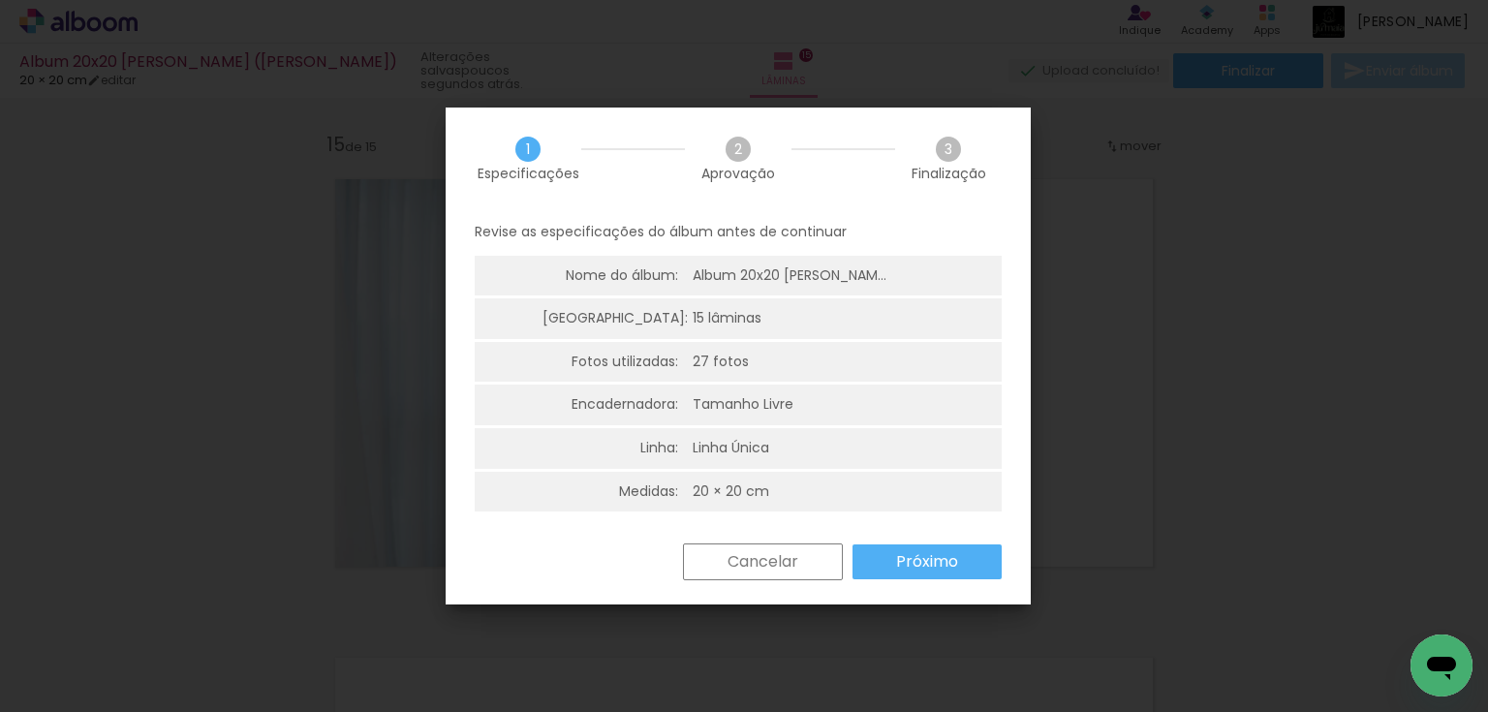
click at [0, 0] on slot "Próximo" at bounding box center [0, 0] width 0 height 0
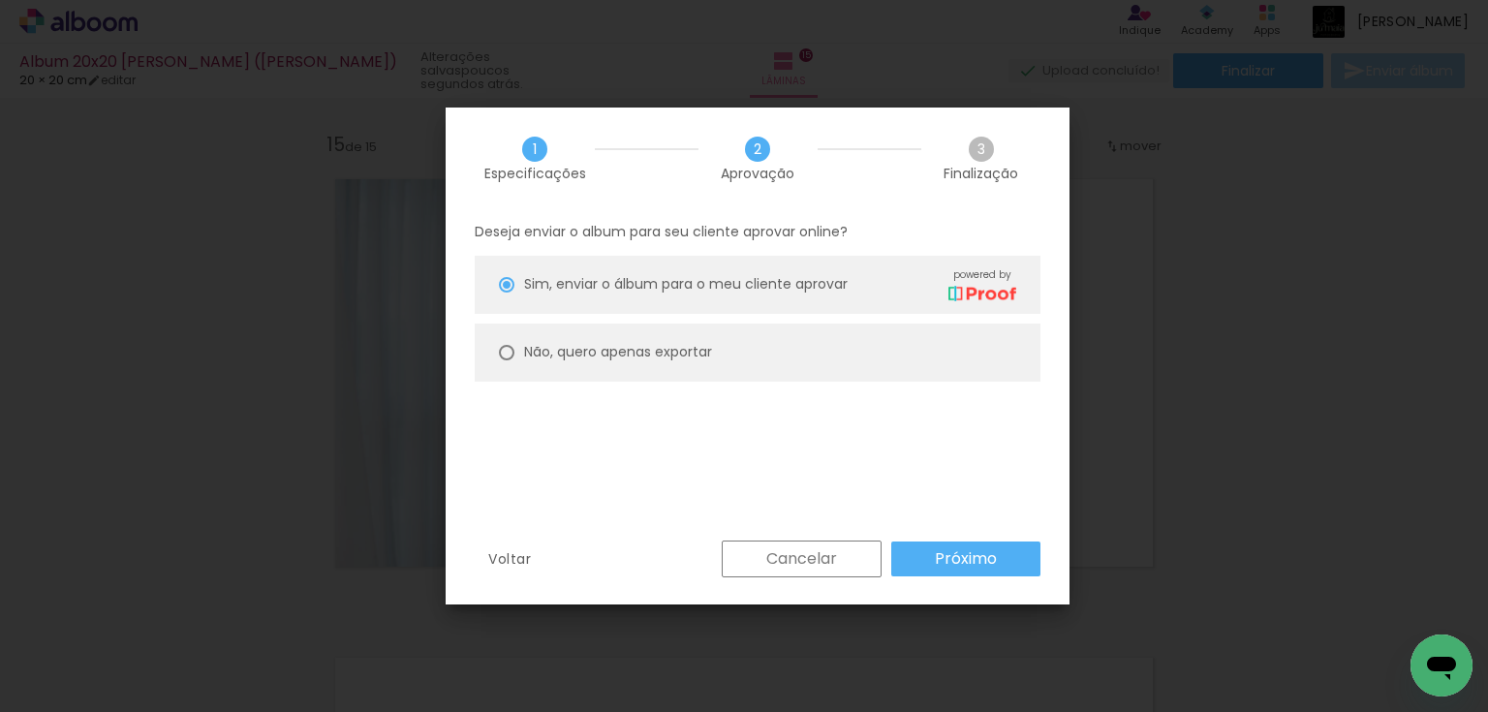
click at [748, 357] on paper-radio-button "Não, quero apenas exportar" at bounding box center [758, 353] width 566 height 58
type paper-radio-button "on"
click at [0, 0] on slot "Próximo" at bounding box center [0, 0] width 0 height 0
type input "Alta, 300 DPI"
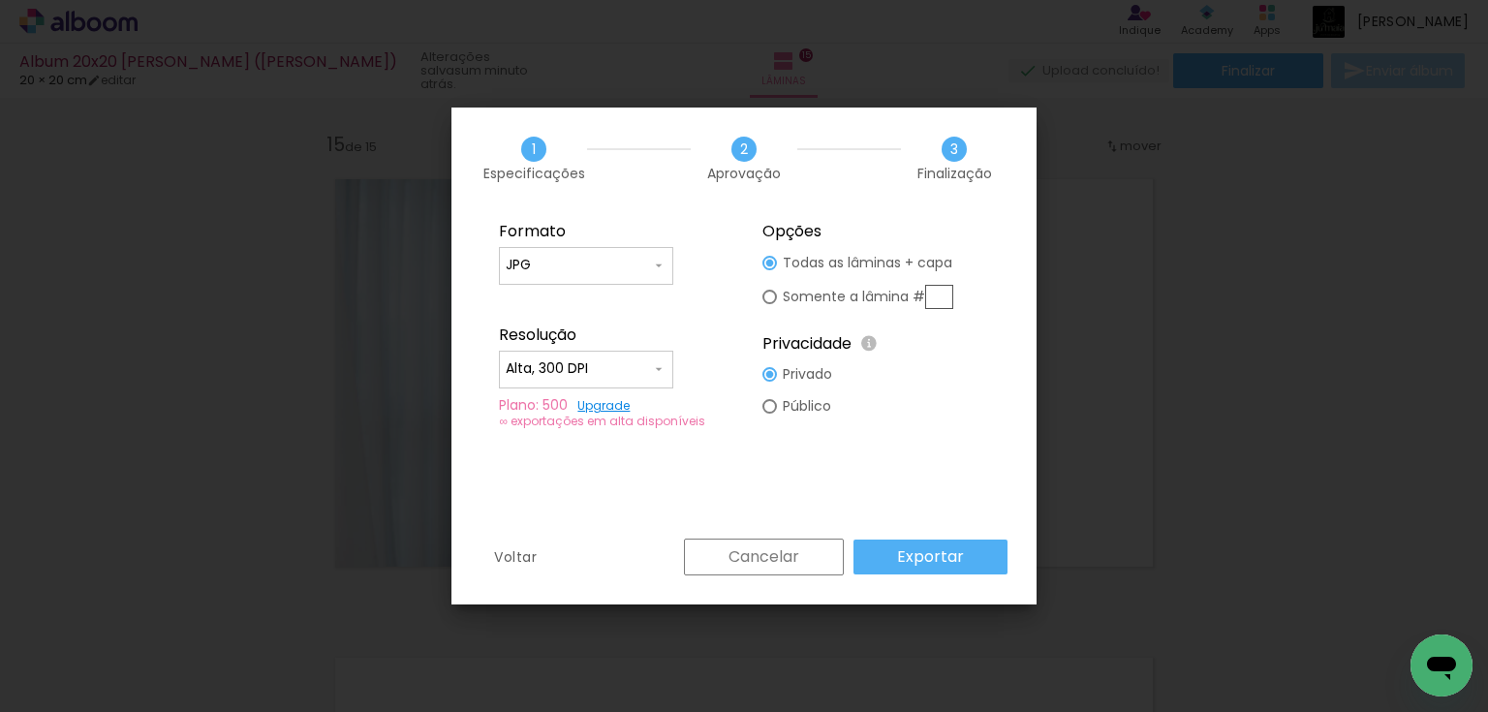
click at [0, 0] on slot "Exportar" at bounding box center [0, 0] width 0 height 0
